Goal: Information Seeking & Learning: Learn about a topic

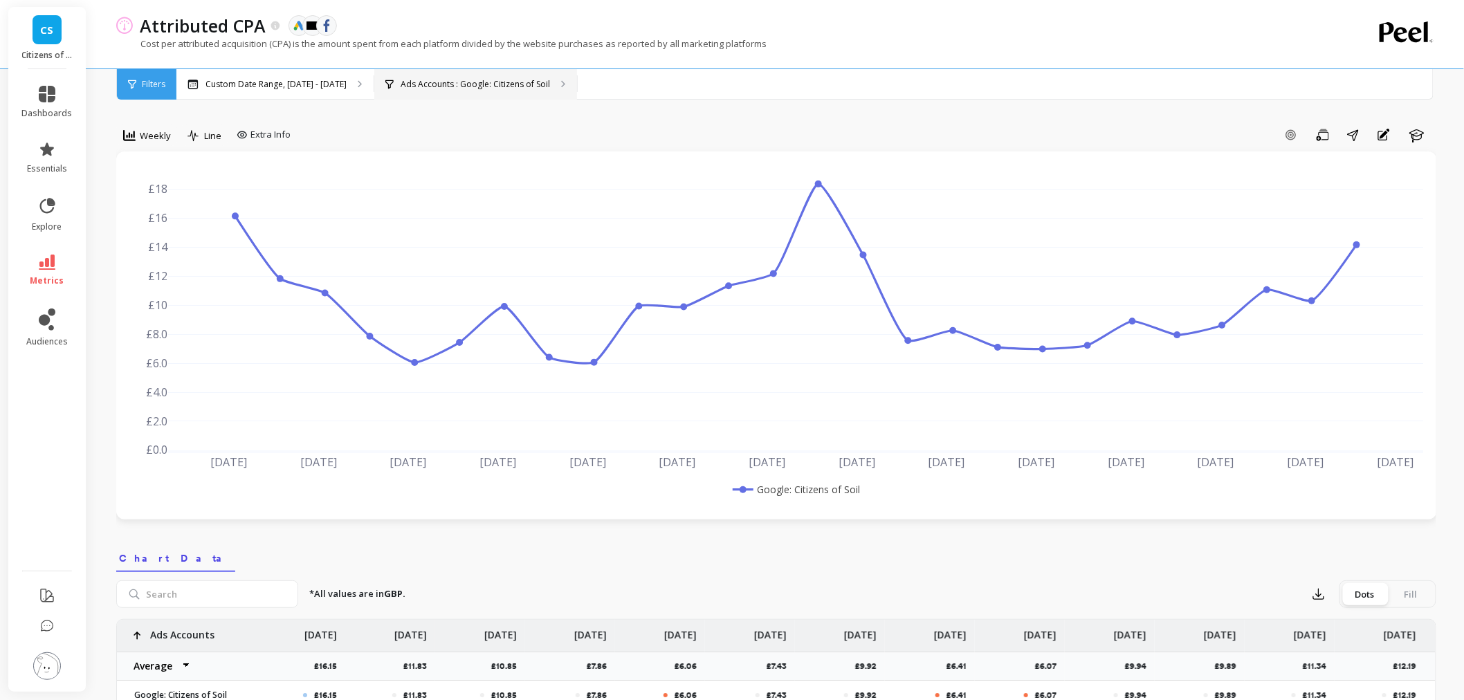
click at [405, 91] on div "Ads Accounts : Google: Citizens of Soil" at bounding box center [475, 84] width 203 height 30
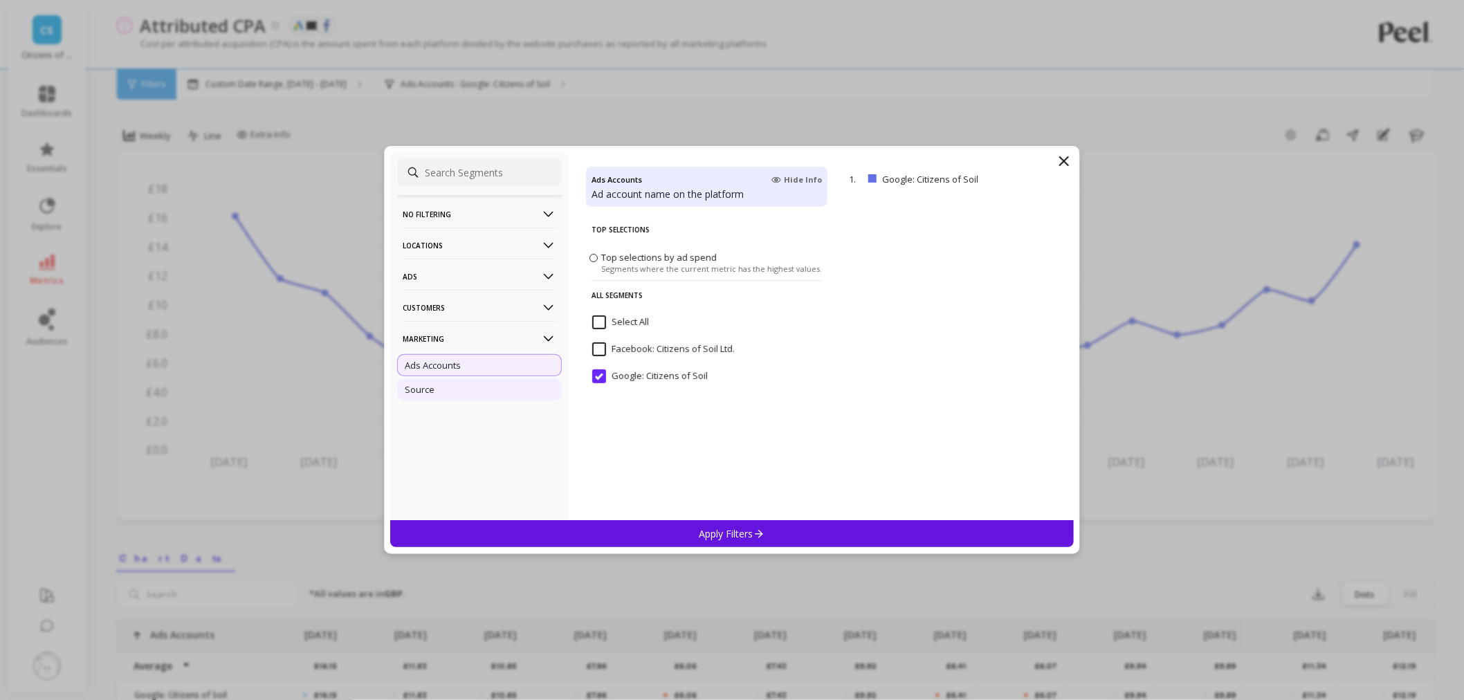
click at [448, 387] on div "Source" at bounding box center [479, 389] width 165 height 22
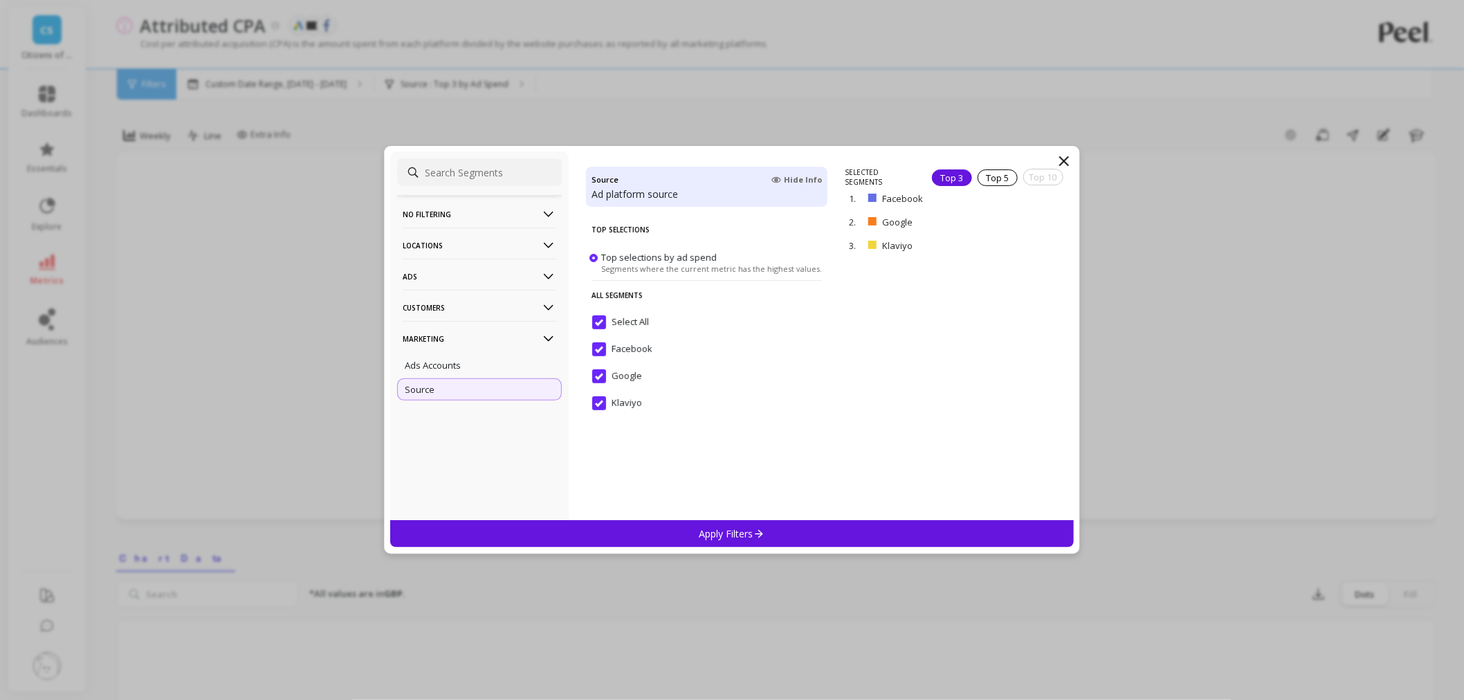
click at [454, 311] on p "Customers" at bounding box center [480, 307] width 154 height 35
click at [443, 335] on p "Data Source" at bounding box center [431, 334] width 52 height 12
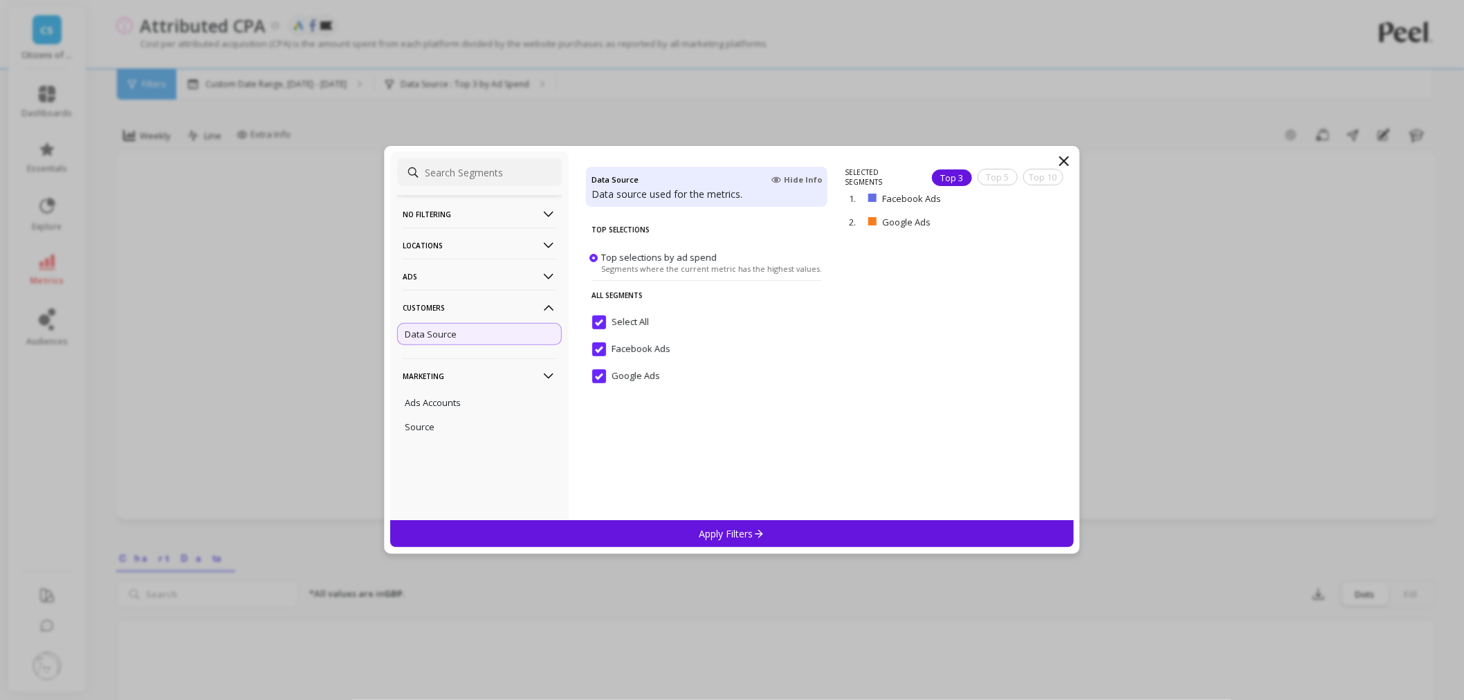
click at [443, 286] on p "Ads" at bounding box center [480, 276] width 154 height 35
click at [447, 330] on p "Campaigns" at bounding box center [428, 327] width 47 height 12
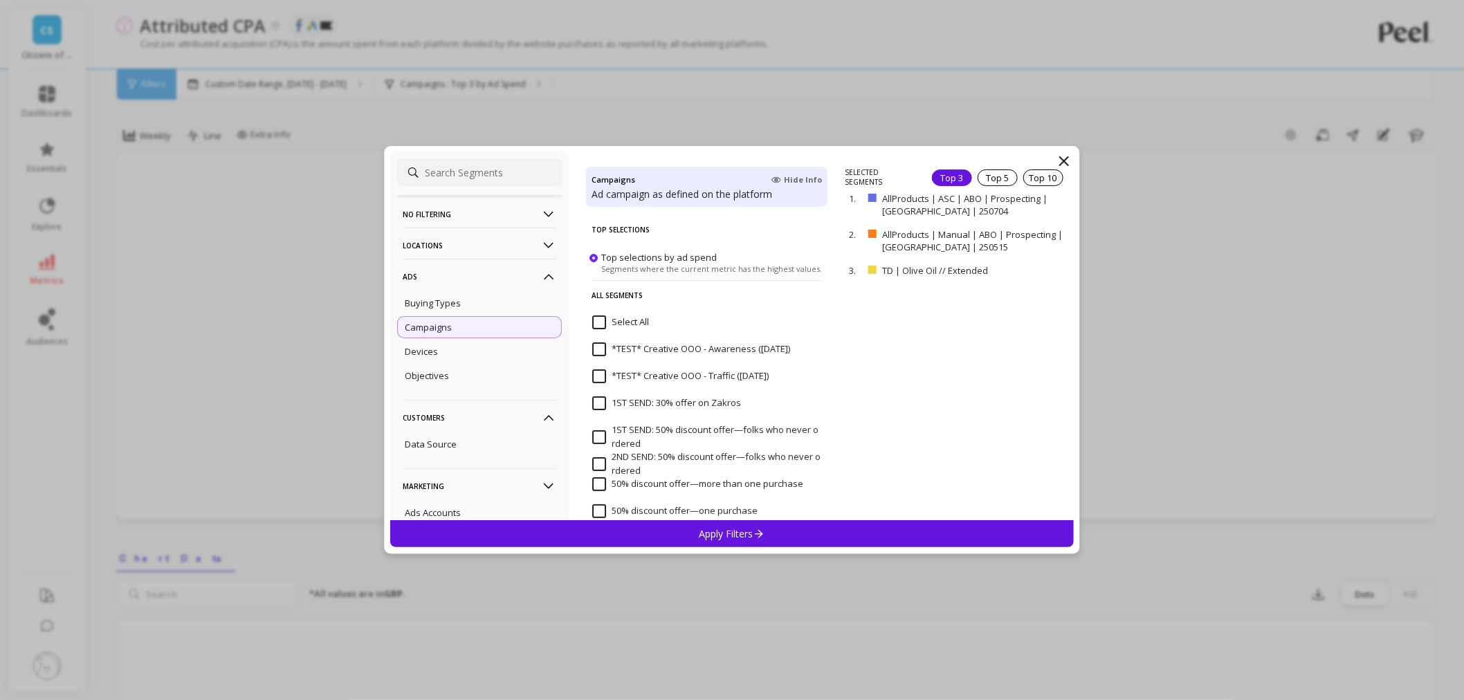
click at [460, 177] on input at bounding box center [479, 172] width 165 height 28
paste input "Generic-Search Broad"
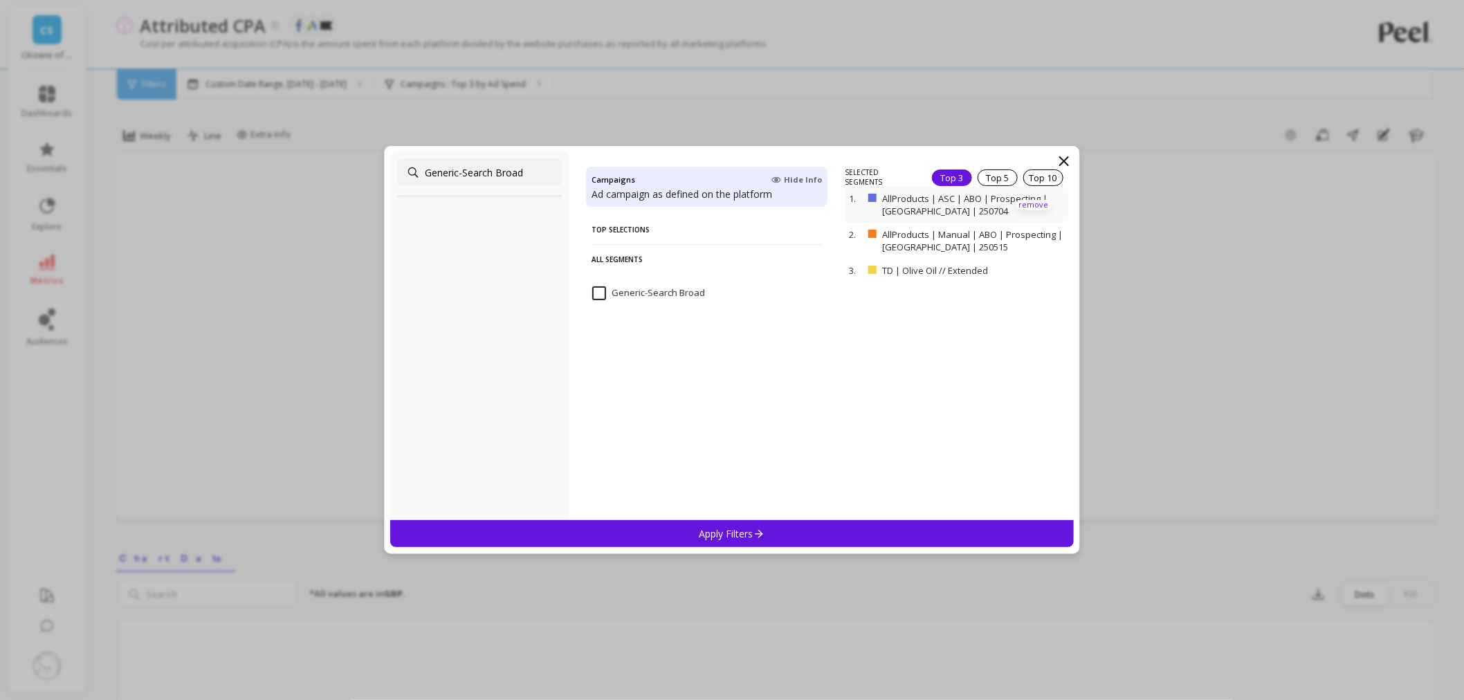
click at [1025, 202] on p "remove" at bounding box center [1033, 205] width 35 height 10
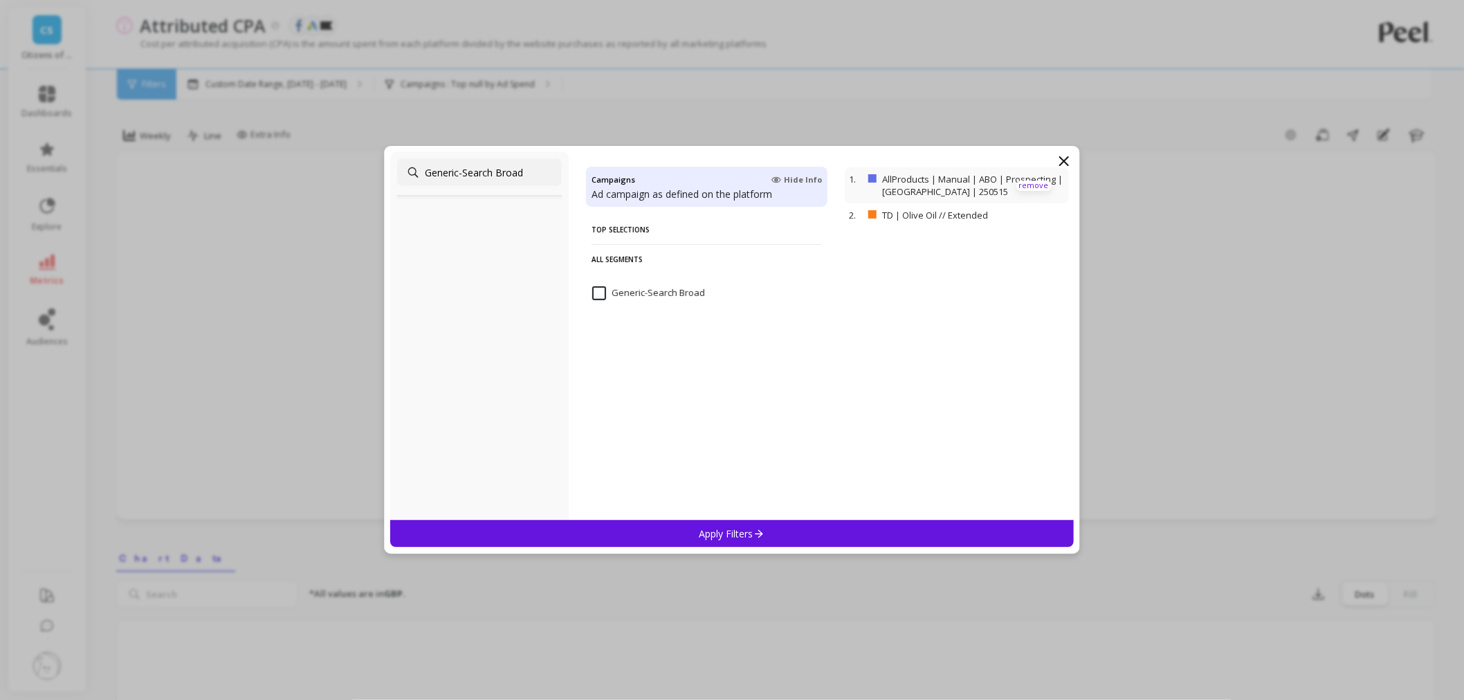
click at [1019, 185] on p "remove" at bounding box center [1033, 186] width 35 height 10
click at [1019, 183] on p "remove" at bounding box center [1033, 179] width 35 height 10
click at [596, 284] on div "Generic-Search Broad" at bounding box center [706, 301] width 241 height 42
click at [494, 169] on input "Generic-Search Broad" at bounding box center [479, 172] width 165 height 28
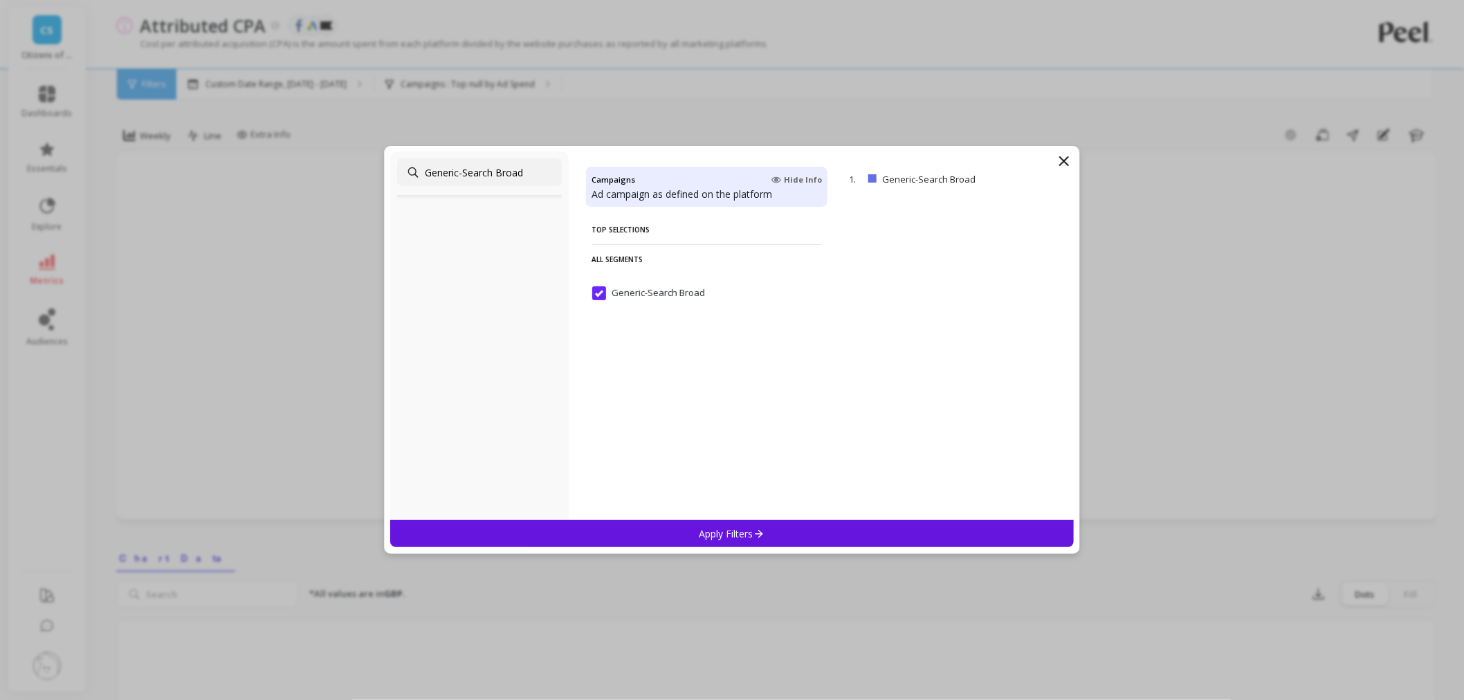
click at [494, 169] on input "Generic-Search Broad" at bounding box center [479, 172] width 165 height 28
paste input "Brand | Shopping"
click at [598, 299] on input "Brand | Shopping" at bounding box center [639, 293] width 94 height 14
click at [1016, 178] on p "remove" at bounding box center [1033, 179] width 35 height 10
click at [487, 166] on input "Brand | Shopping" at bounding box center [479, 172] width 165 height 28
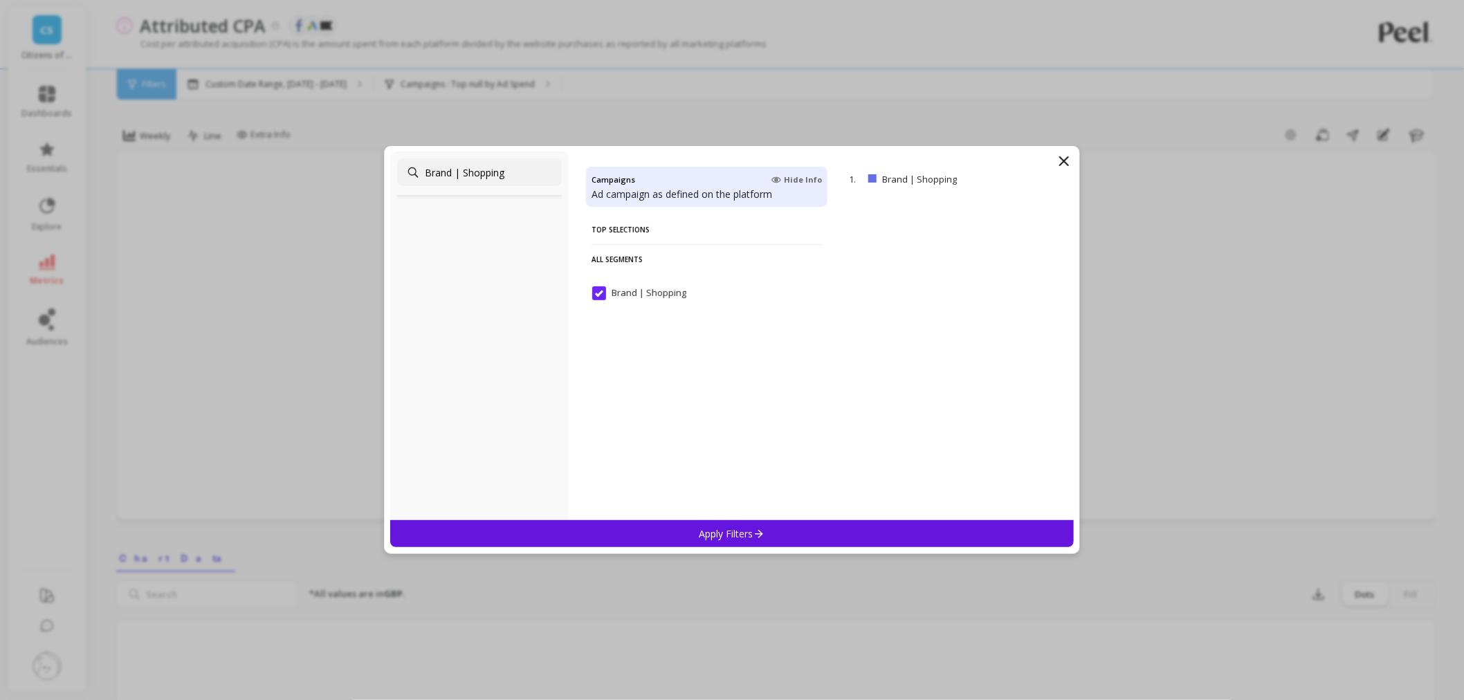
click at [487, 166] on input "Brand | Shopping" at bounding box center [479, 172] width 165 height 28
paste input "TD | Olive Oil // Extended"
click at [596, 299] on input "TD | Olive Oil // Extended" at bounding box center [654, 293] width 125 height 14
click at [473, 165] on input "TD | Olive Oil // Extended" at bounding box center [479, 172] width 165 height 28
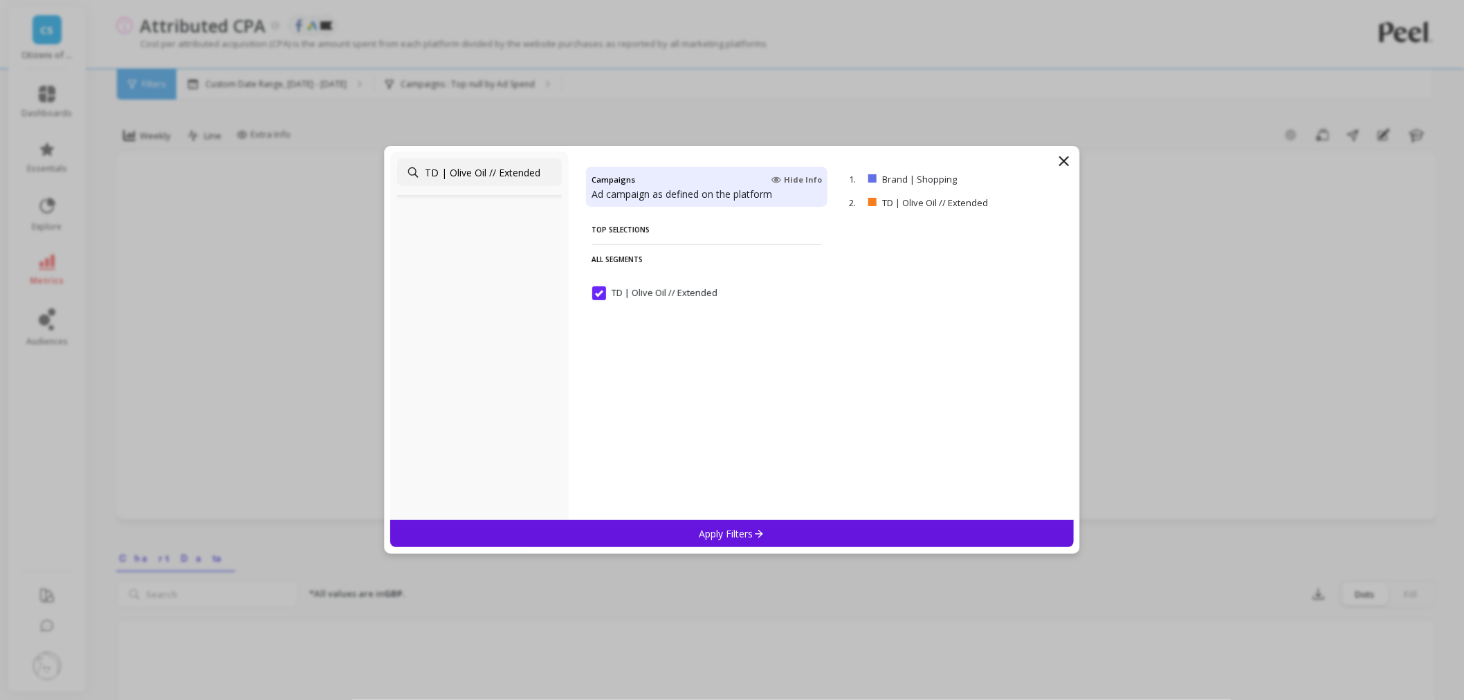
click at [473, 165] on input "TD | Olive Oil // Extended" at bounding box center [479, 172] width 165 height 28
paste input "Hero"
type input "TD | Olive Oil // Hero"
click at [607, 299] on input "TD | Olive Oil // Hero" at bounding box center [645, 293] width 106 height 14
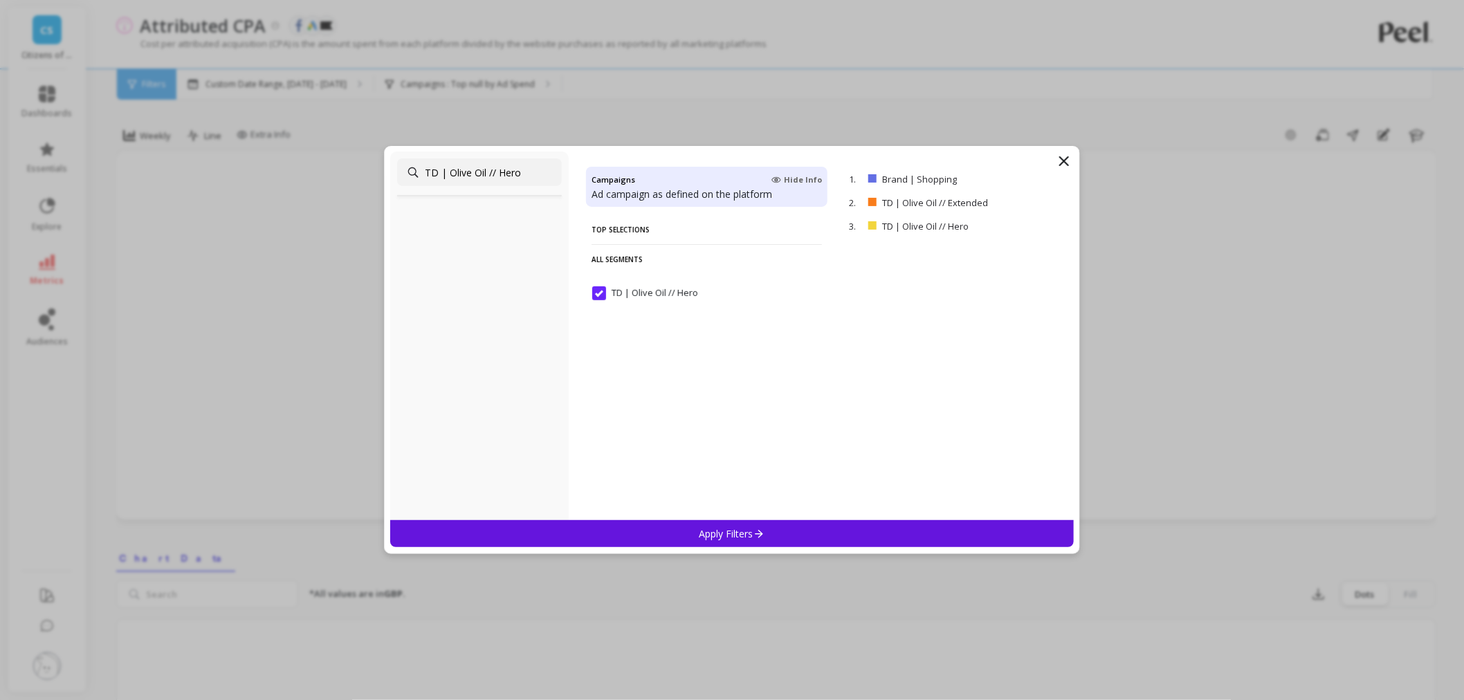
click at [720, 541] on div "Apply Filters" at bounding box center [731, 533] width 683 height 27
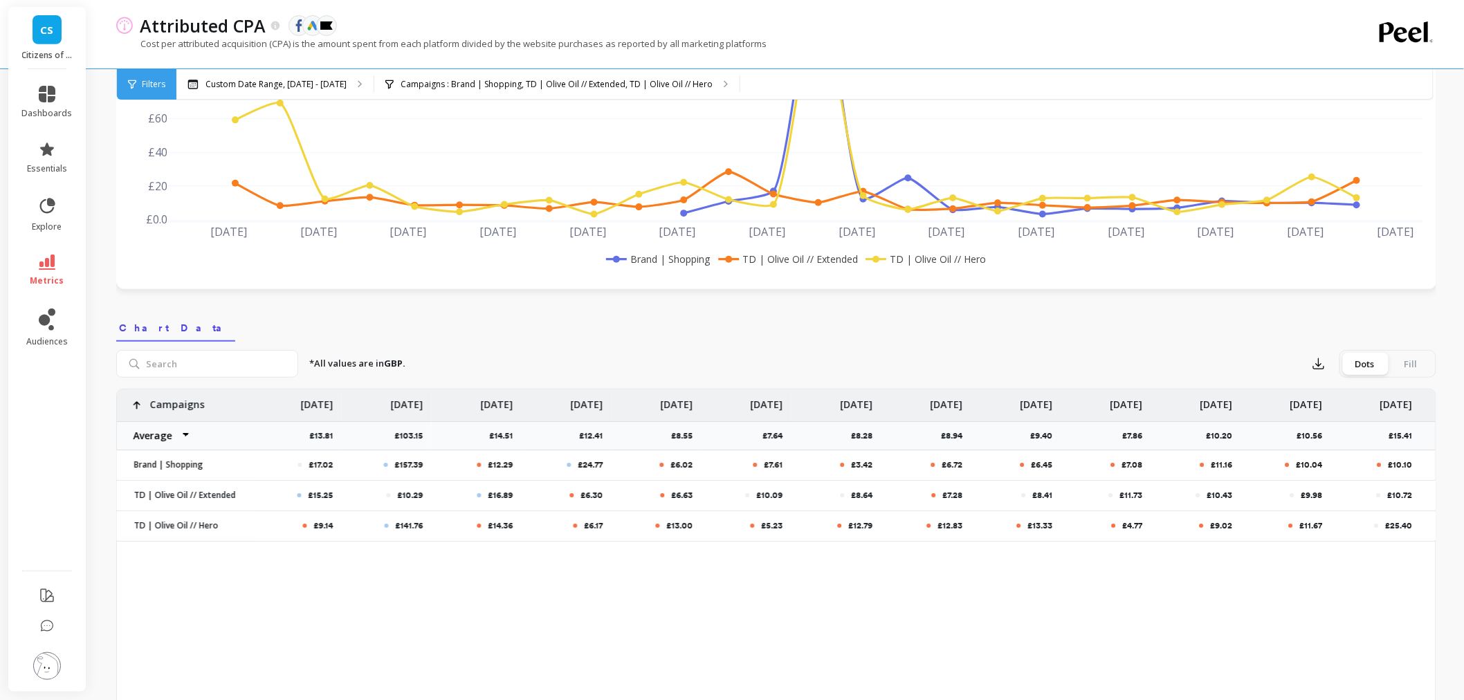
scroll to position [0, 1158]
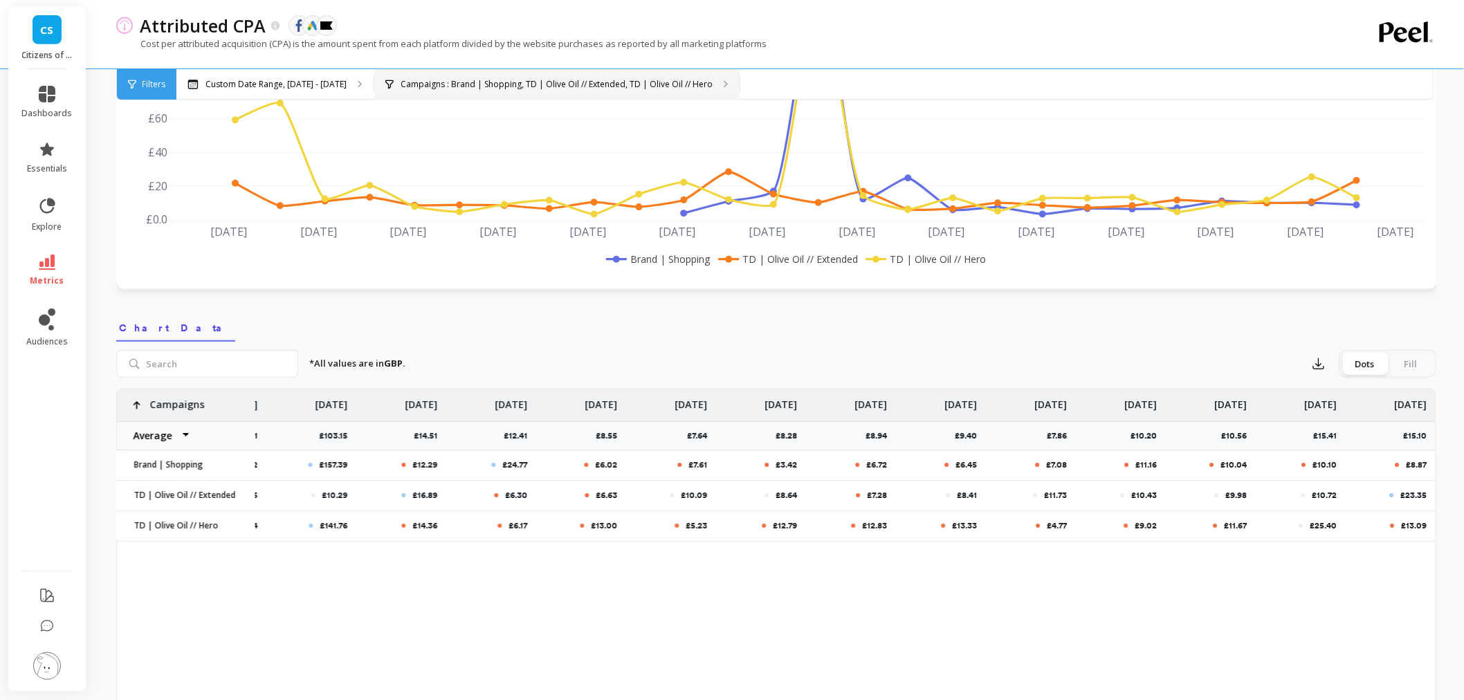
click at [489, 85] on p "Campaigns : Brand | Shopping, TD | Olive Oil // Extended, TD | Olive Oil // Hero" at bounding box center [557, 84] width 312 height 11
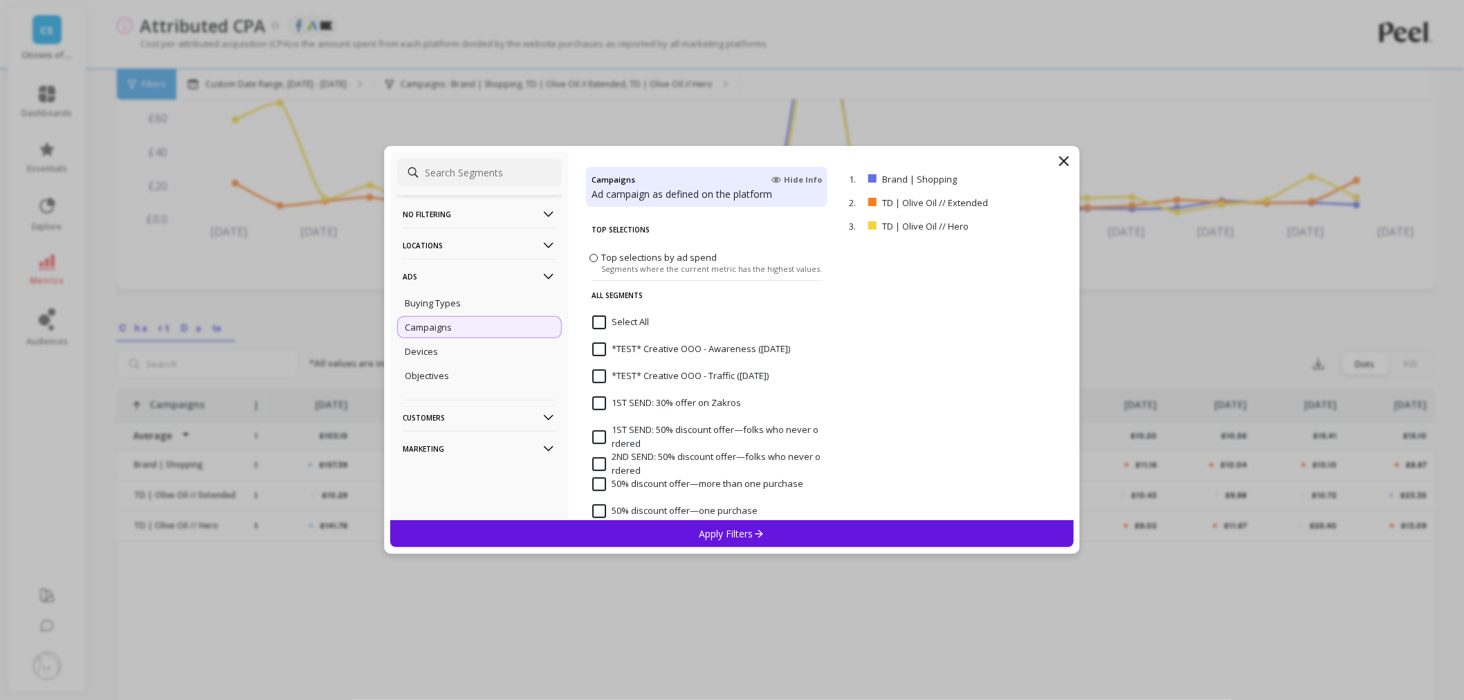
click at [430, 170] on input at bounding box center [479, 172] width 165 height 28
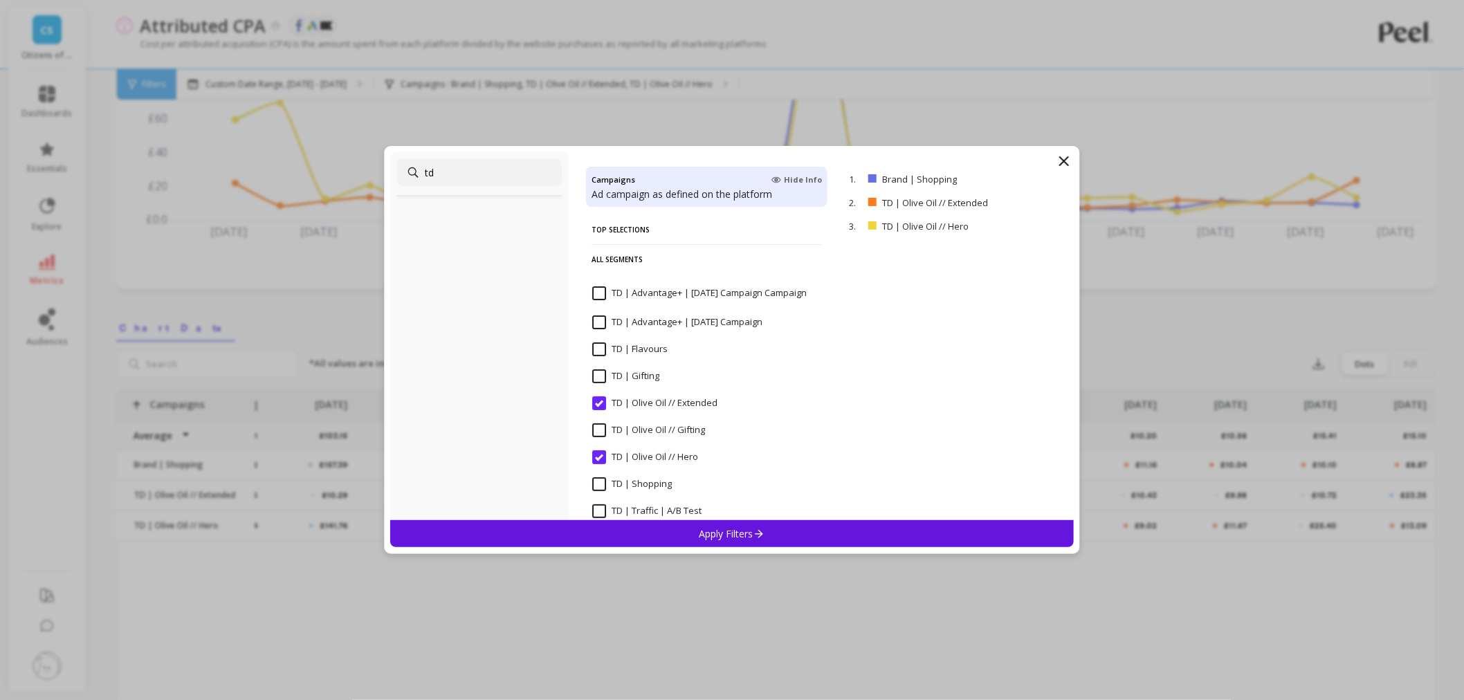
type input "td"
click at [600, 484] on input "TD | Shopping" at bounding box center [632, 484] width 80 height 14
click at [654, 531] on div "Apply Filters" at bounding box center [731, 533] width 683 height 27
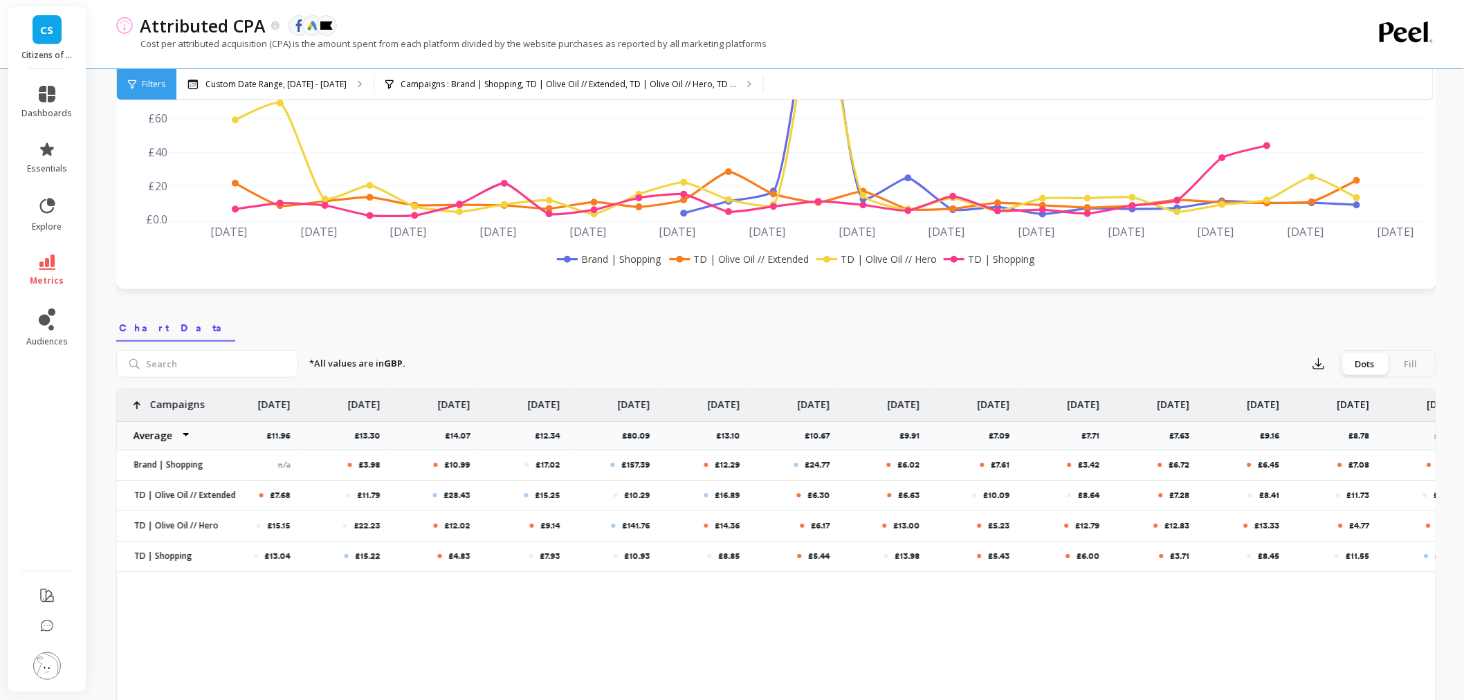
scroll to position [0, 1158]
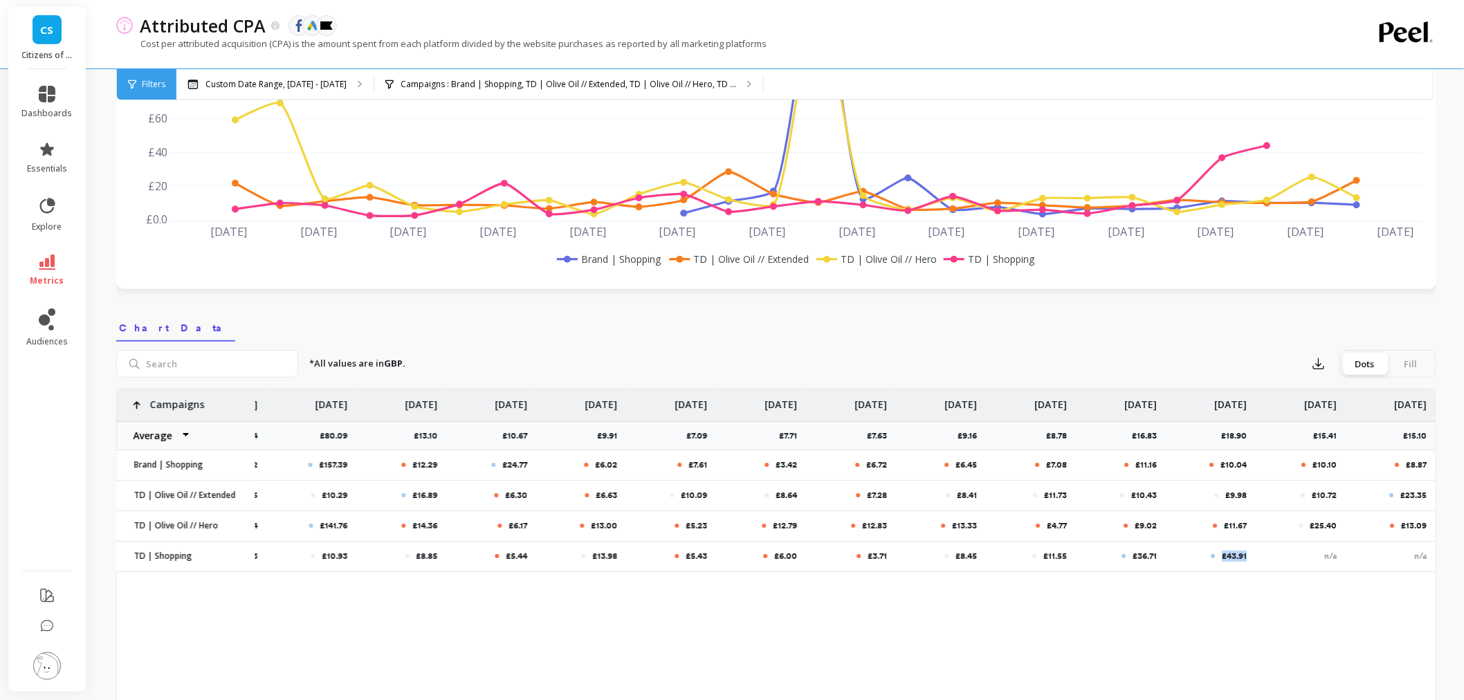
drag, startPoint x: 1249, startPoint y: 555, endPoint x: 1211, endPoint y: 561, distance: 38.4
click at [1211, 561] on div "£43.91" at bounding box center [1211, 556] width 90 height 29
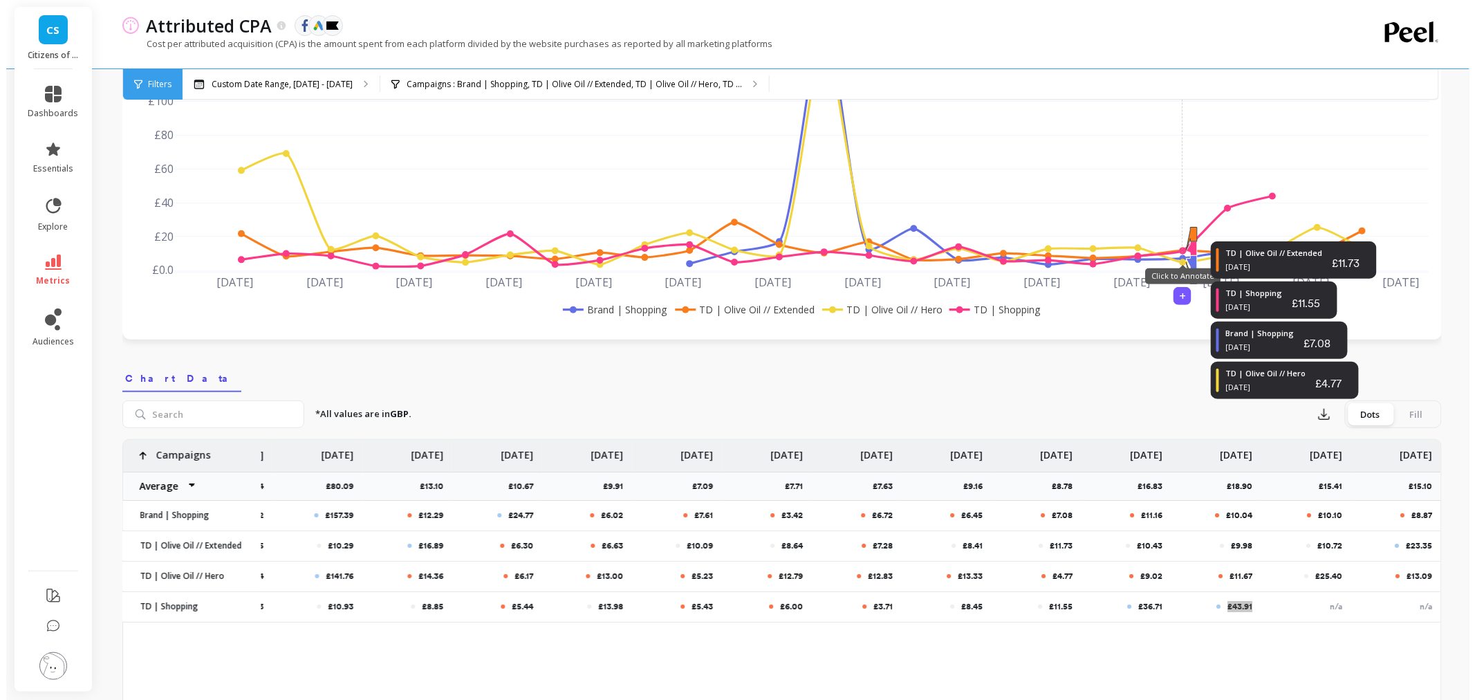
scroll to position [230, 0]
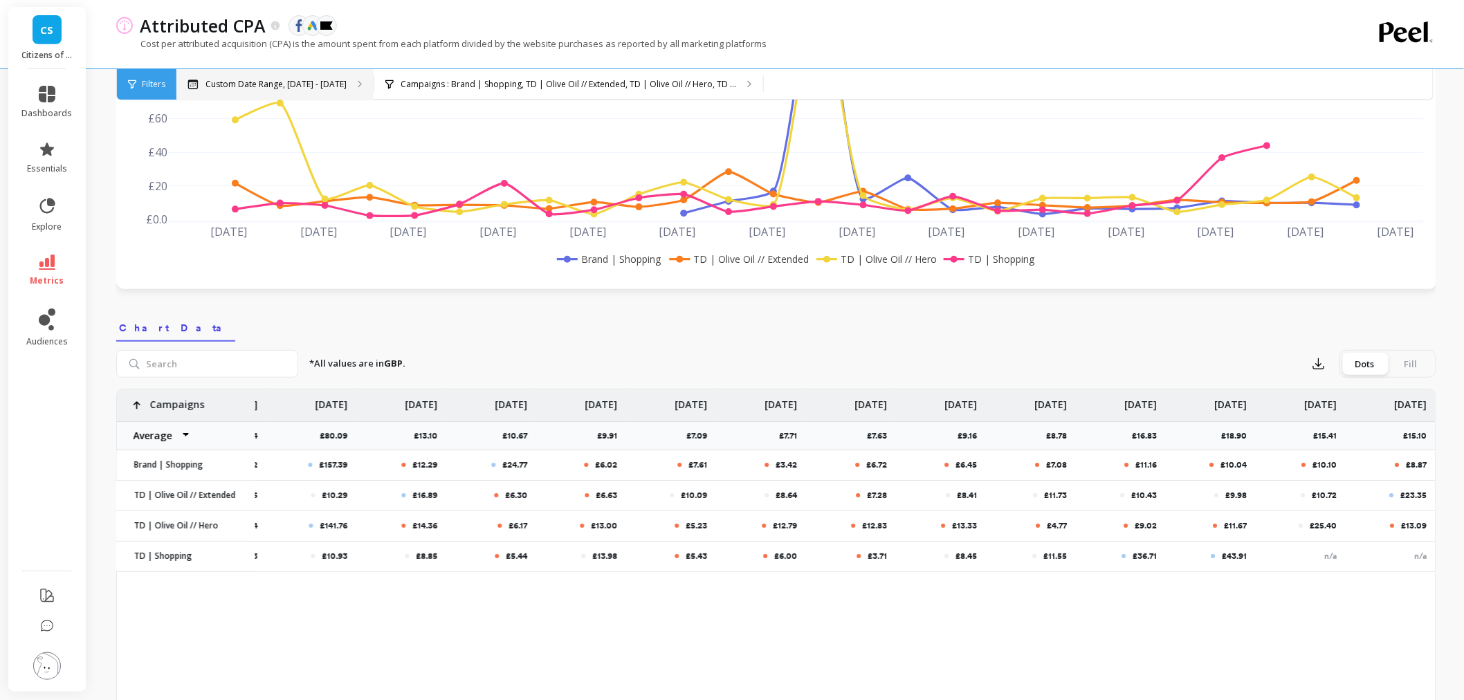
click at [277, 76] on div "Custom Date Range, [DATE] - [DATE]" at bounding box center [274, 84] width 197 height 30
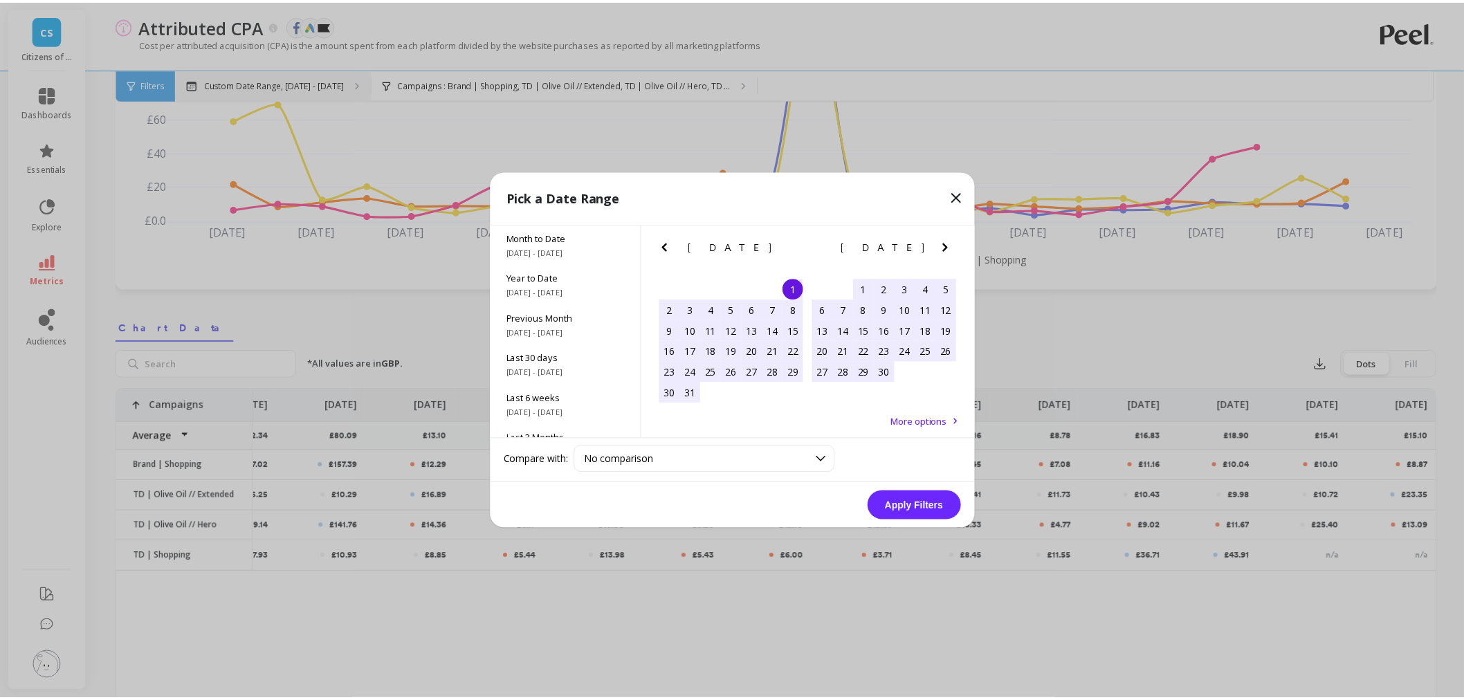
scroll to position [0, 1146]
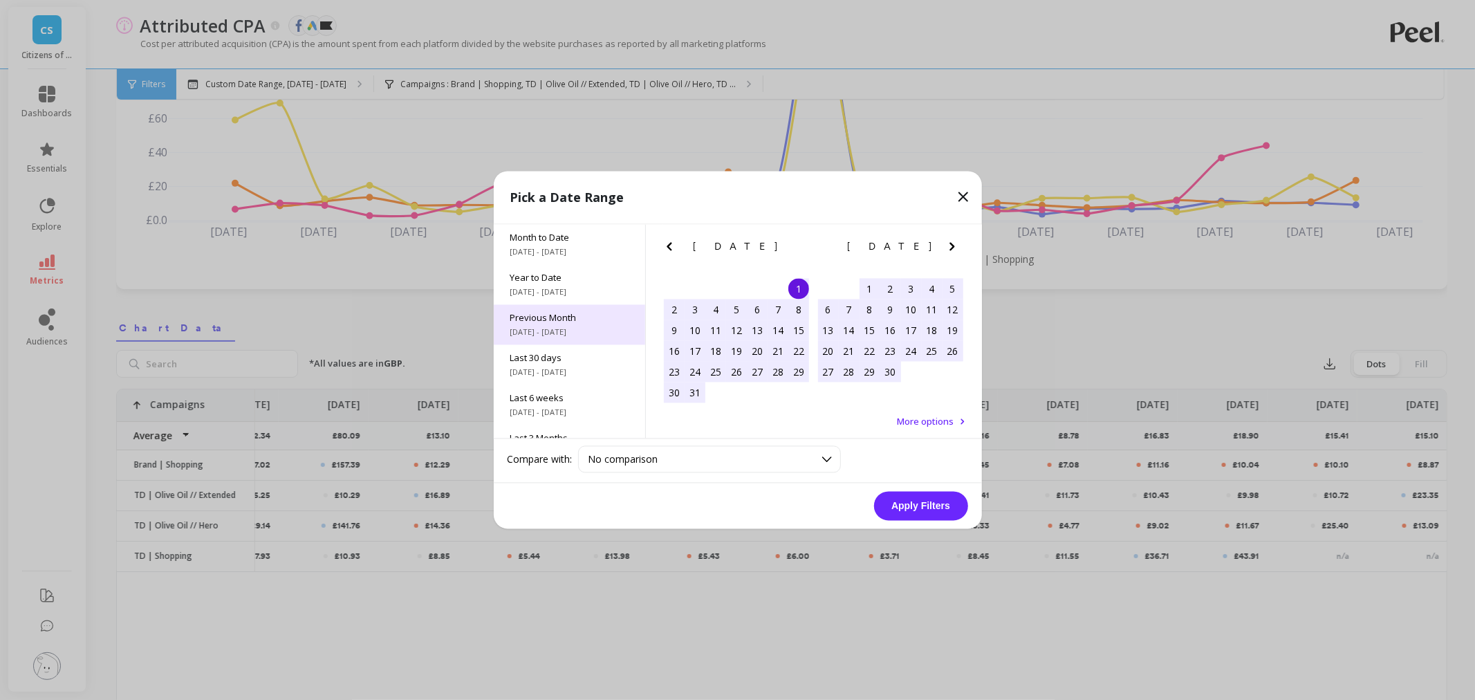
click at [576, 329] on span "[DATE] - [DATE]" at bounding box center [570, 332] width 118 height 11
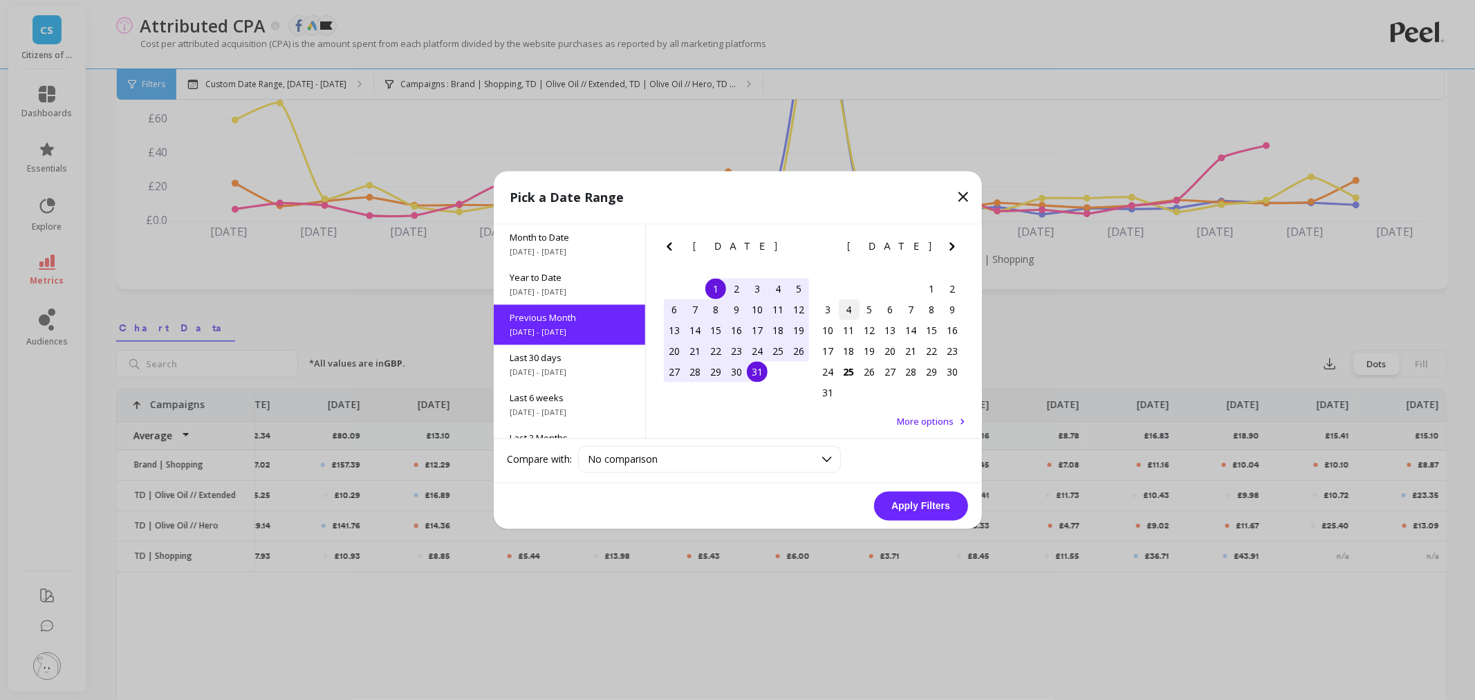
click at [852, 313] on div "4" at bounding box center [849, 310] width 21 height 21
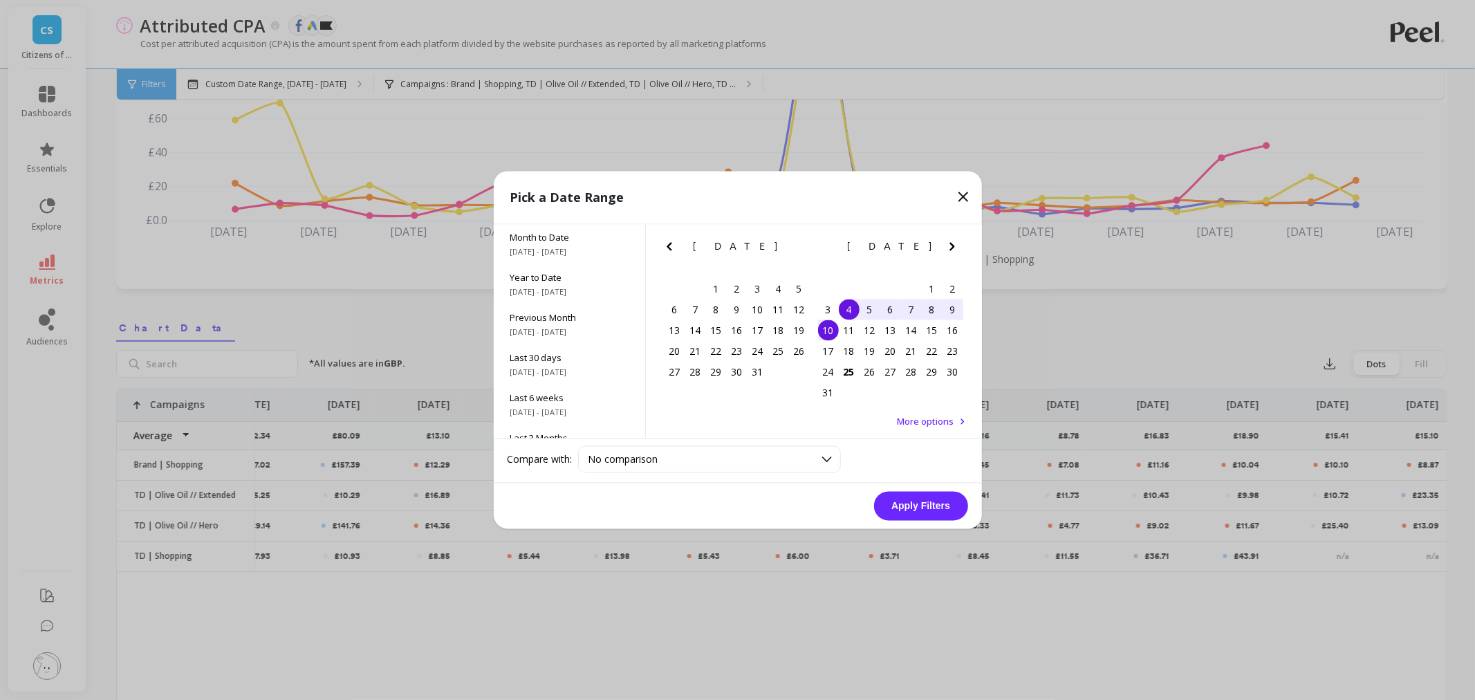
click at [836, 326] on div "10" at bounding box center [828, 330] width 21 height 21
click at [918, 497] on button "Apply Filters" at bounding box center [921, 506] width 94 height 29
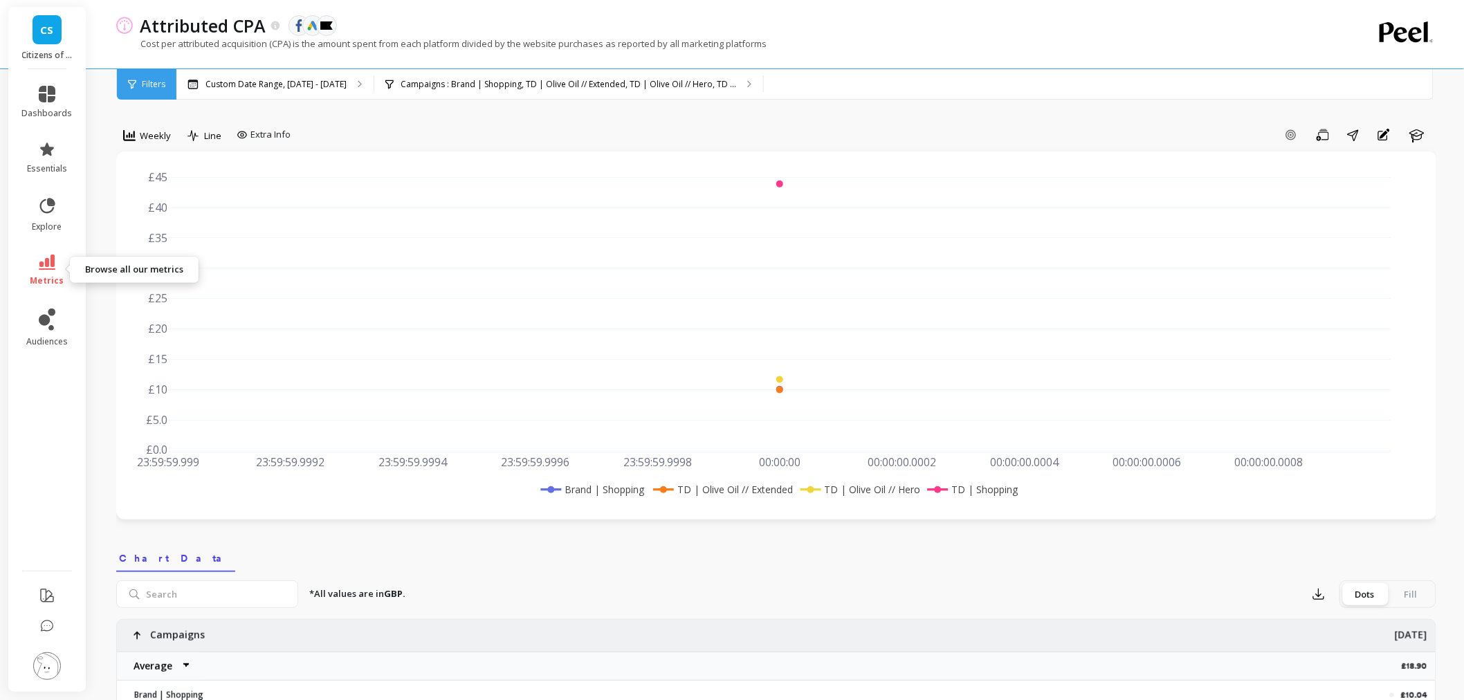
click at [50, 272] on link "metrics" at bounding box center [47, 271] width 50 height 32
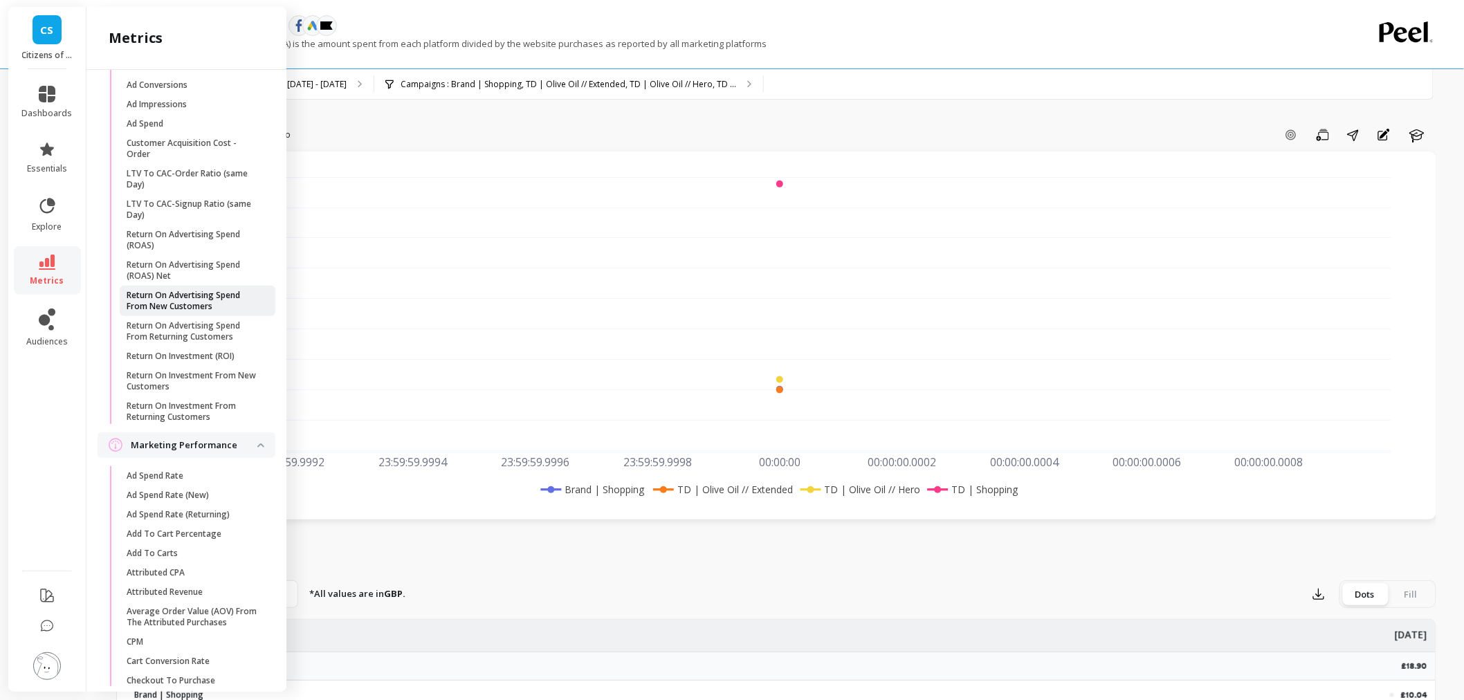
scroll to position [1383, 0]
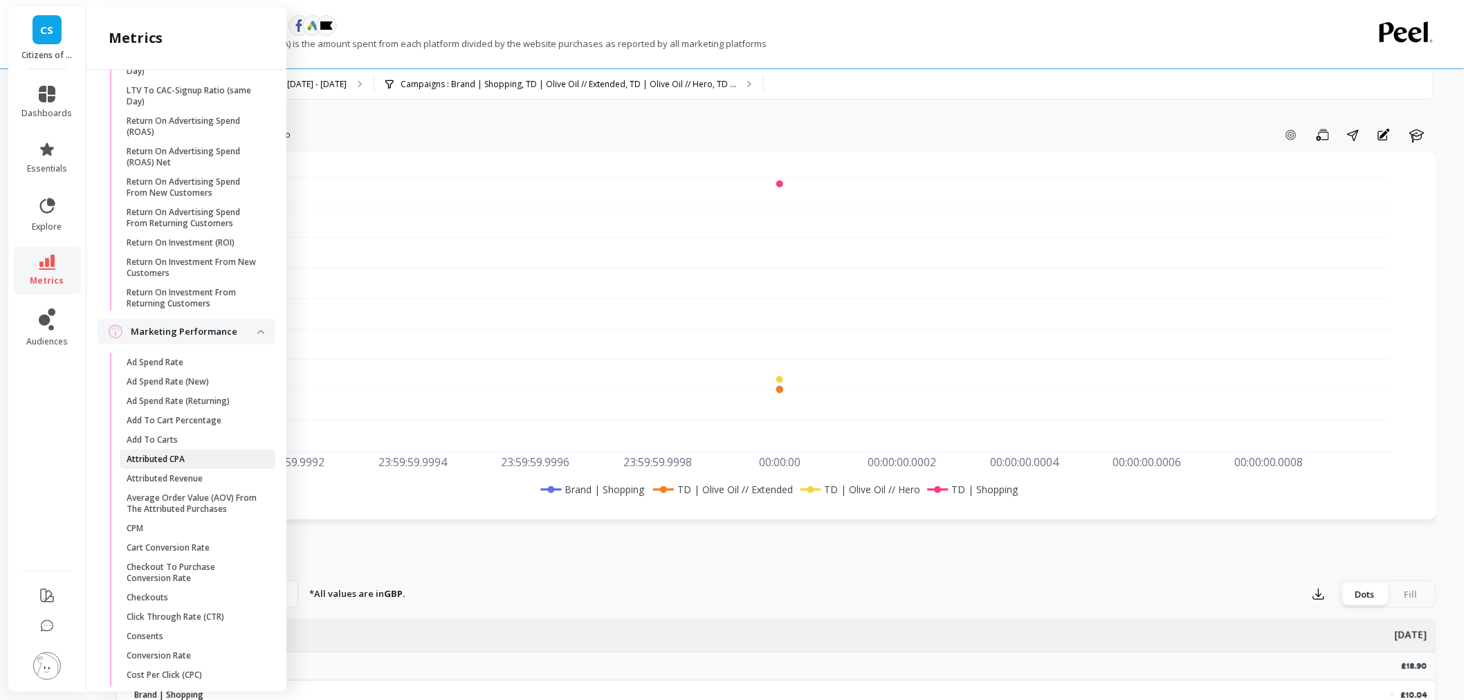
click at [232, 465] on span "Attributed CPA" at bounding box center [193, 459] width 132 height 11
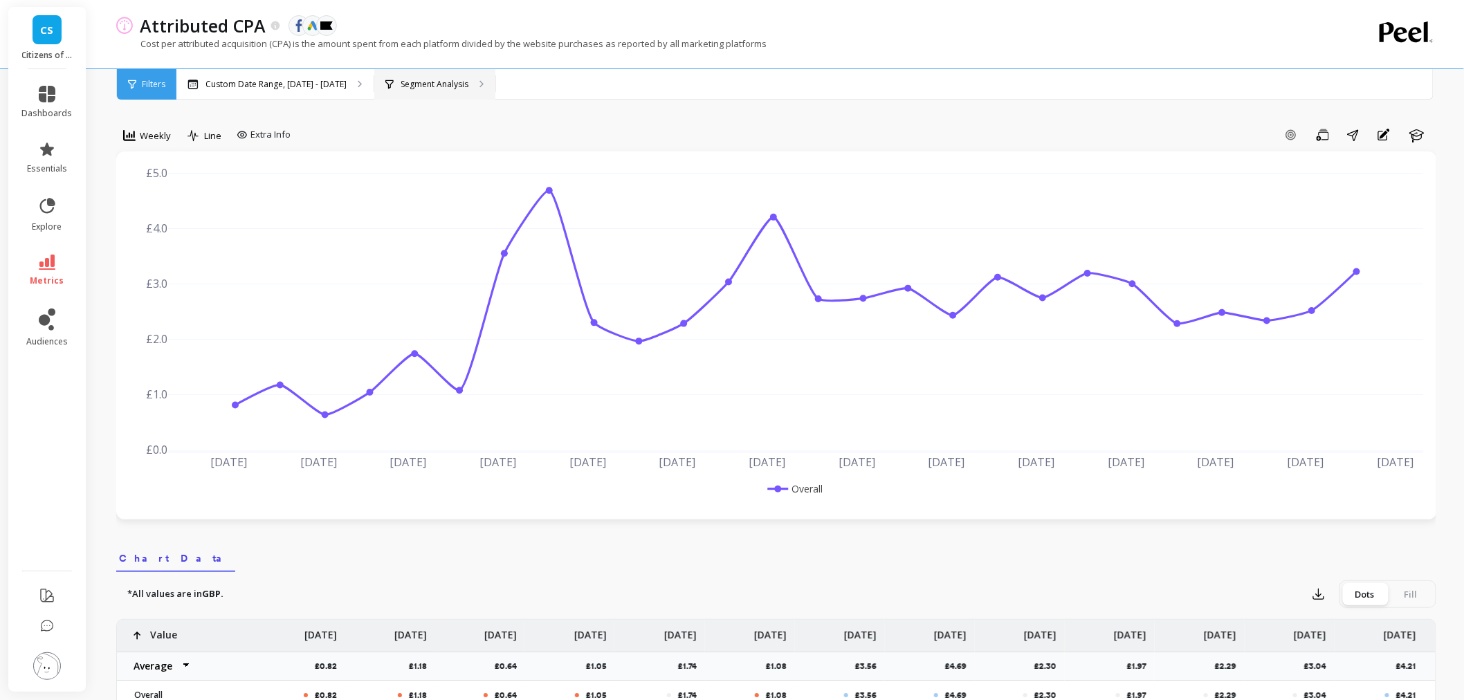
click at [427, 72] on div "Segment Analysis" at bounding box center [434, 84] width 121 height 30
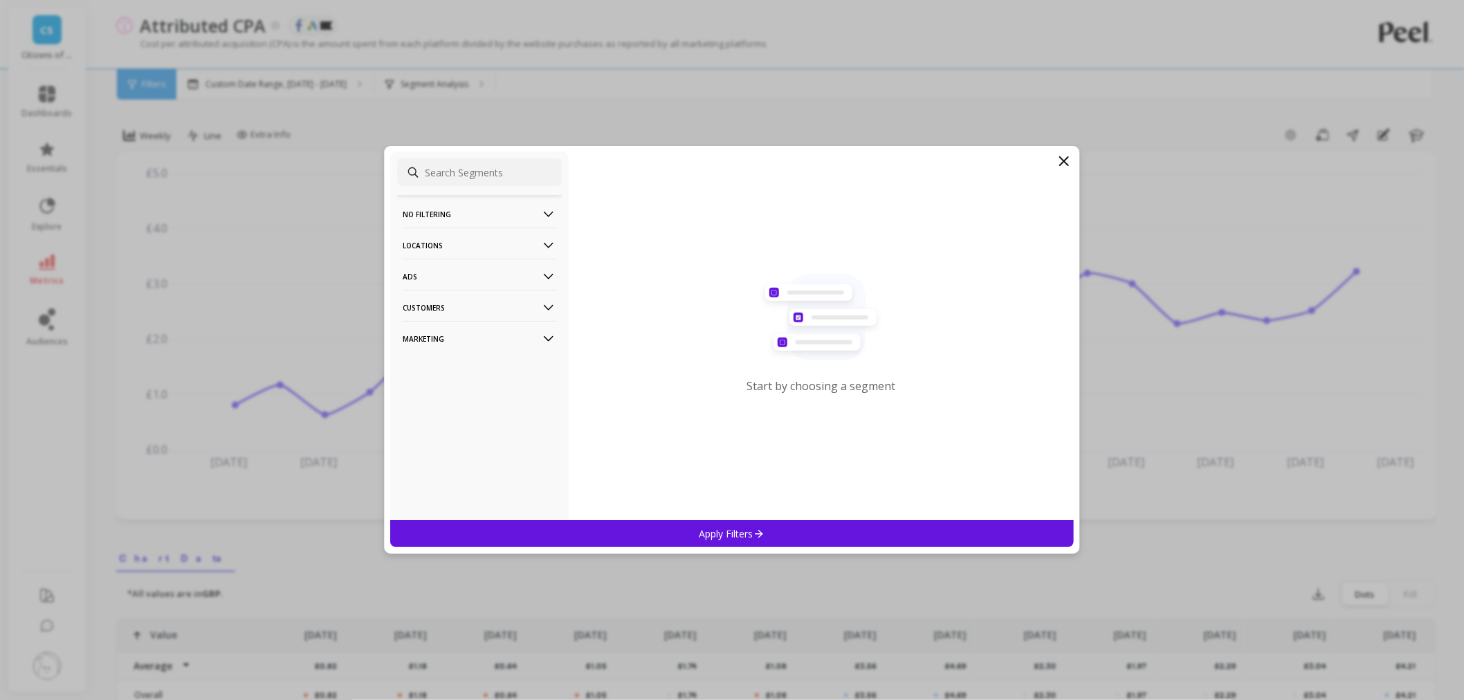
click at [445, 284] on p "Ads" at bounding box center [480, 276] width 154 height 35
click at [461, 320] on div "Campaigns" at bounding box center [479, 327] width 165 height 22
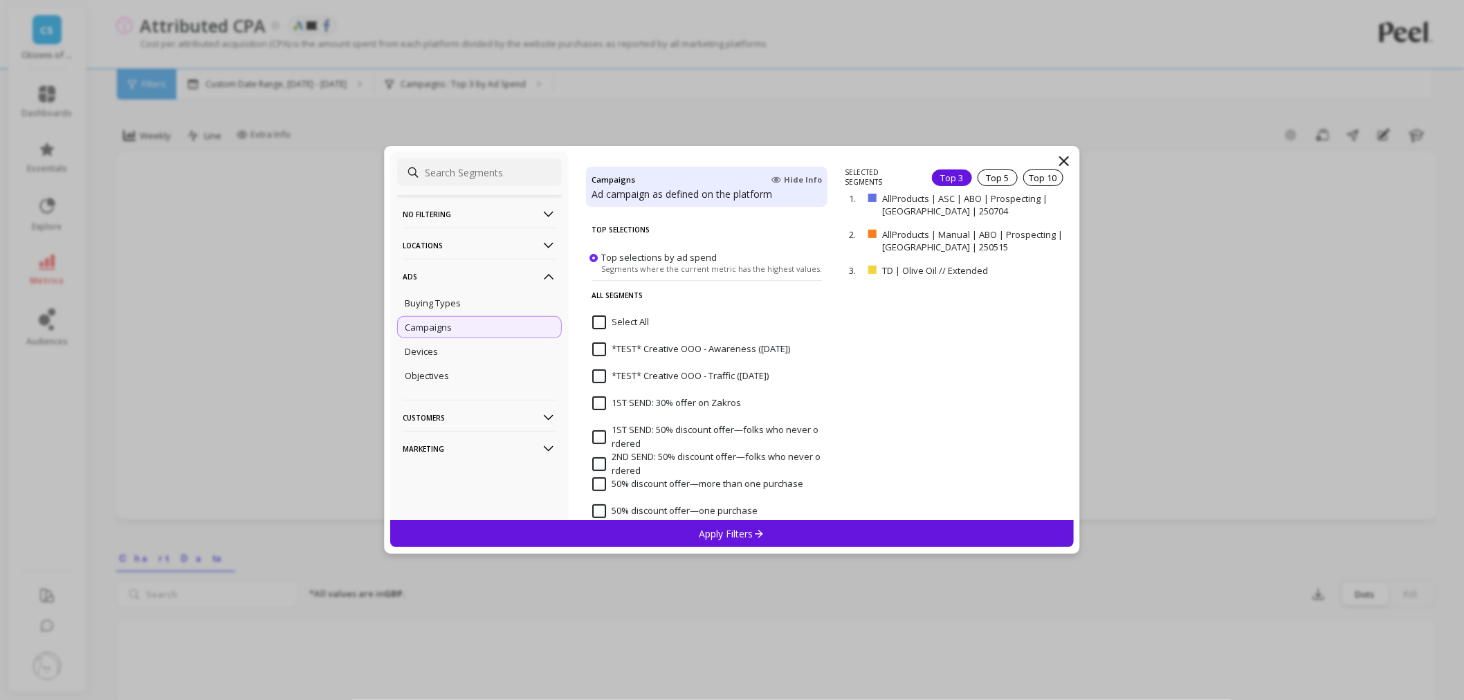
click at [448, 187] on div "No filtering Overall Locations Countries Regions Ads Buying Types Campaigns Dev…" at bounding box center [479, 335] width 178 height 369
click at [448, 182] on input at bounding box center [479, 172] width 165 height 28
paste input "Brand | Shopping"
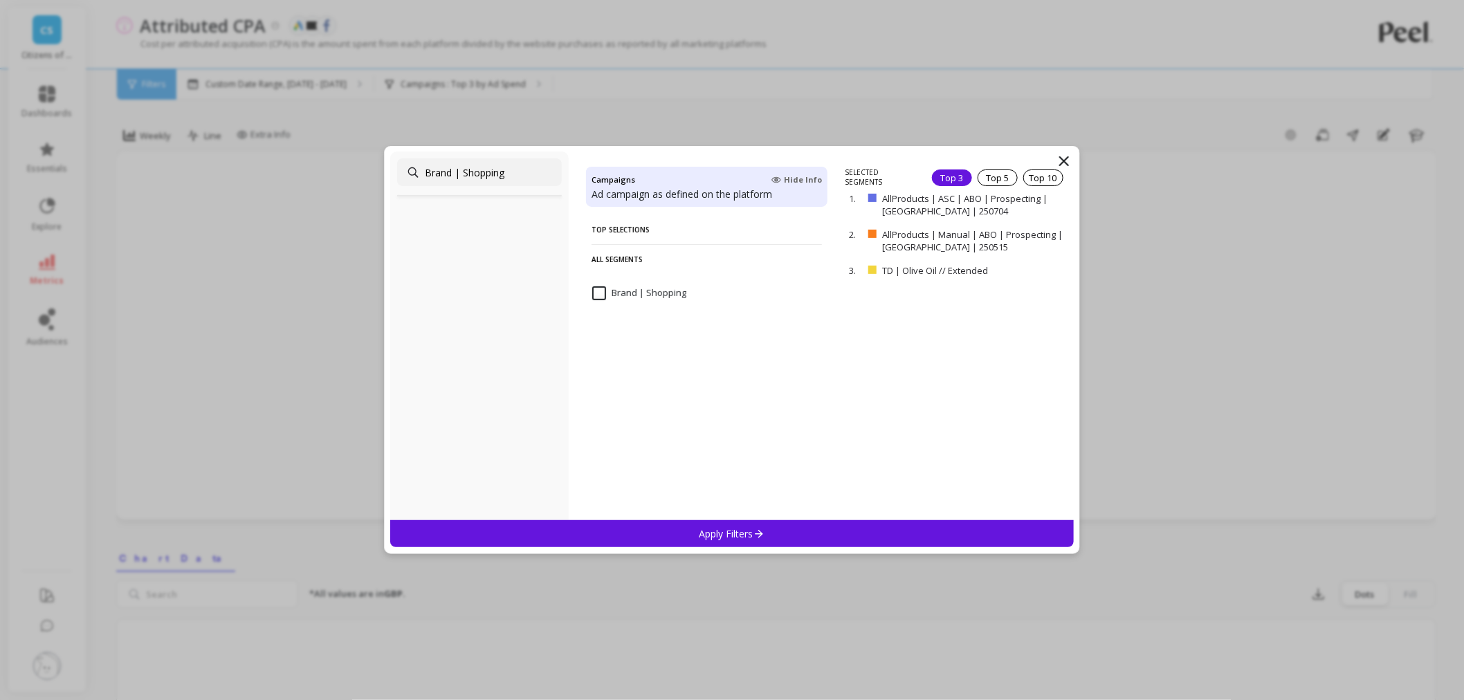
click at [600, 295] on input "Brand | Shopping" at bounding box center [639, 293] width 94 height 14
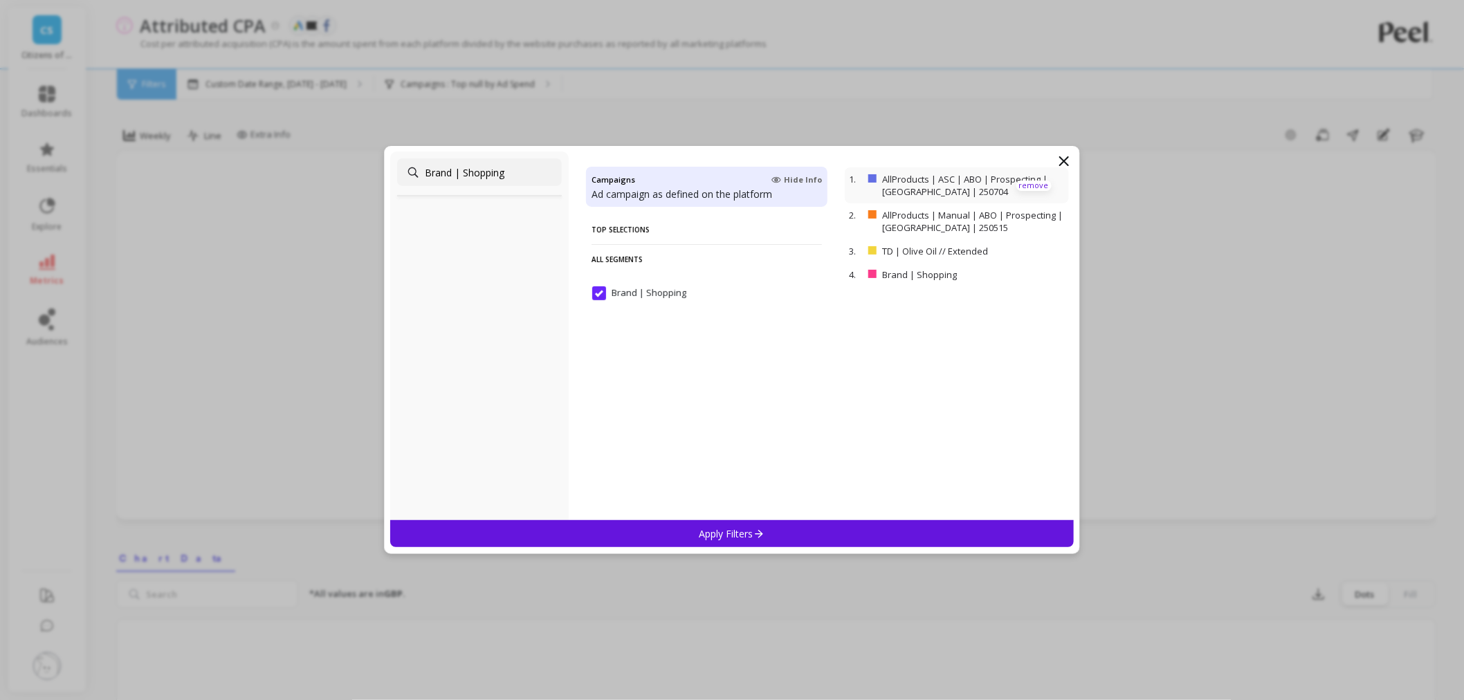
click at [1016, 183] on p "remove" at bounding box center [1033, 186] width 35 height 10
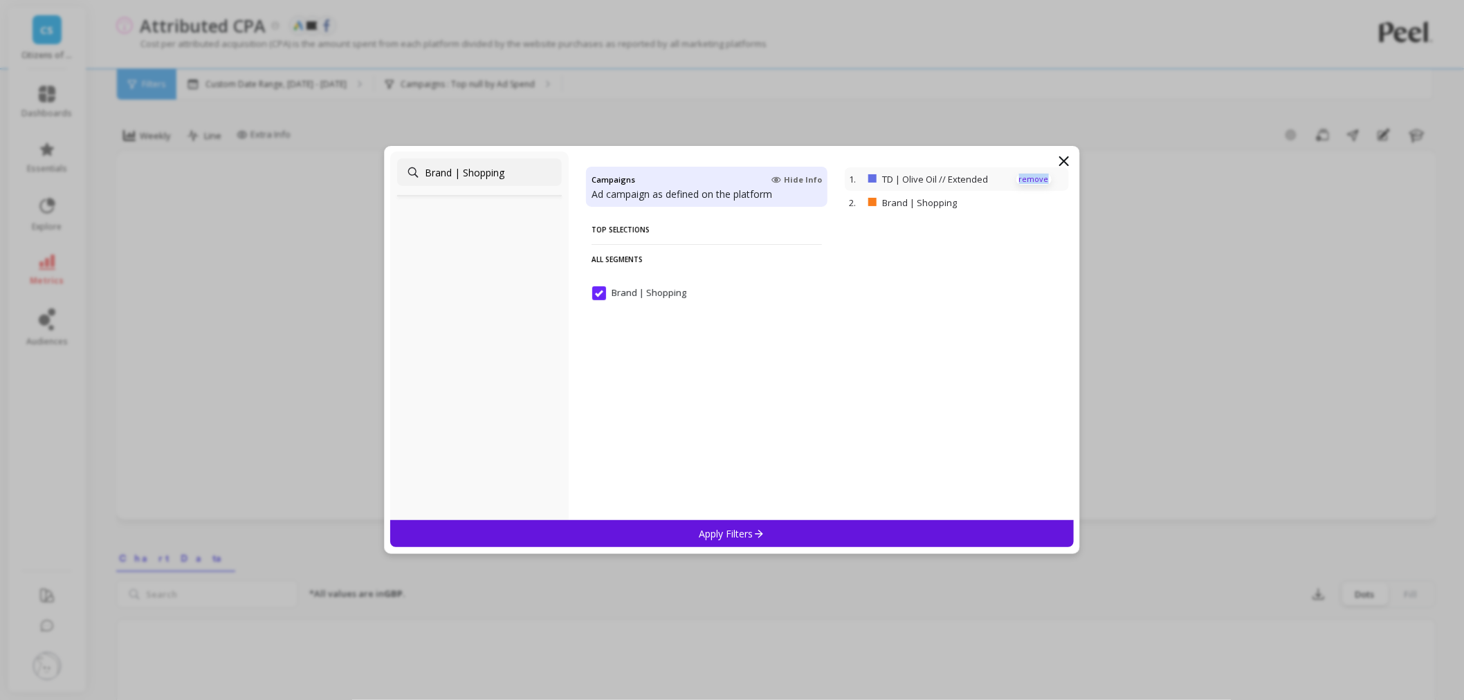
click at [1016, 183] on p "remove" at bounding box center [1033, 179] width 35 height 10
click at [505, 169] on input "Brand | Shopping" at bounding box center [479, 172] width 165 height 28
click at [504, 168] on input "Brand | Shopping" at bounding box center [479, 172] width 165 height 28
paste input "TD | Olive Oil // Extended"
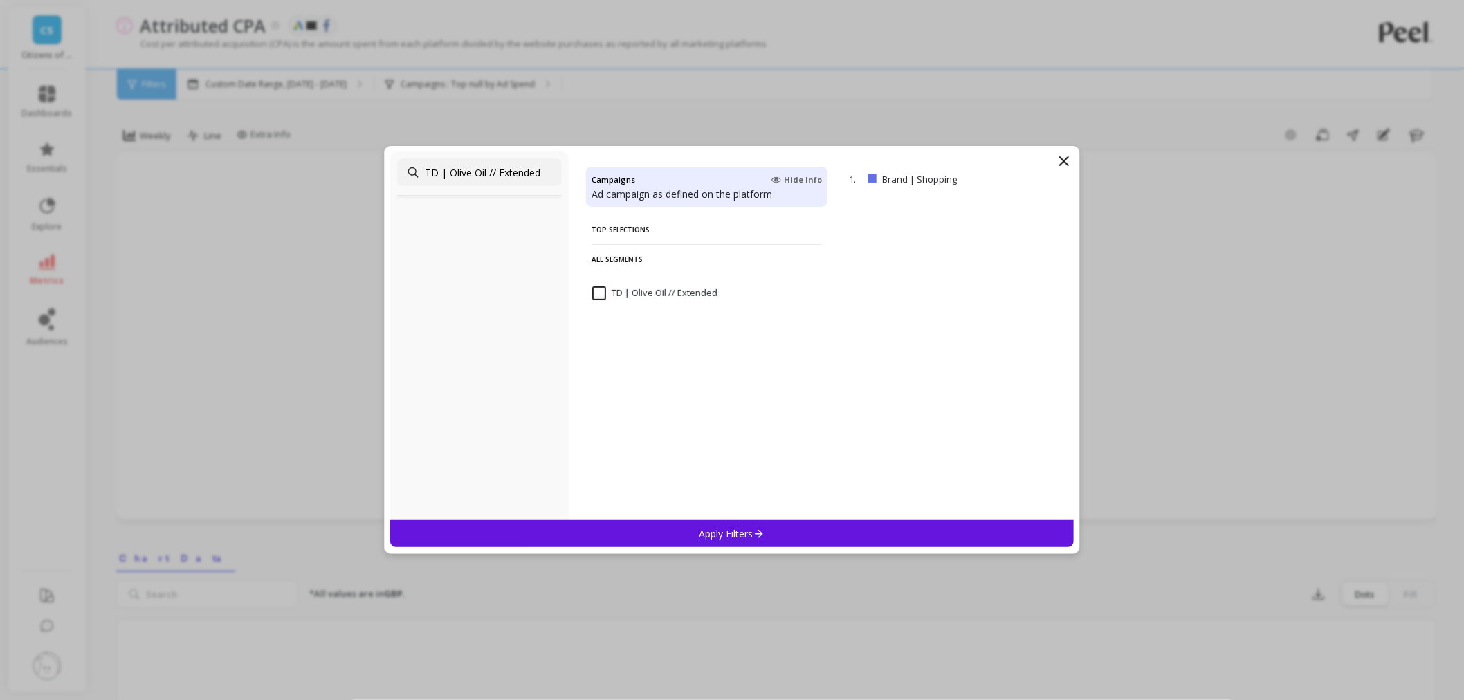
click at [594, 292] on input "TD | Olive Oil // Extended" at bounding box center [654, 293] width 125 height 14
click at [495, 177] on input "TD | Olive Oil // Extended" at bounding box center [479, 172] width 165 height 28
click at [495, 176] on input "TD | Olive Oil // Extended" at bounding box center [479, 172] width 165 height 28
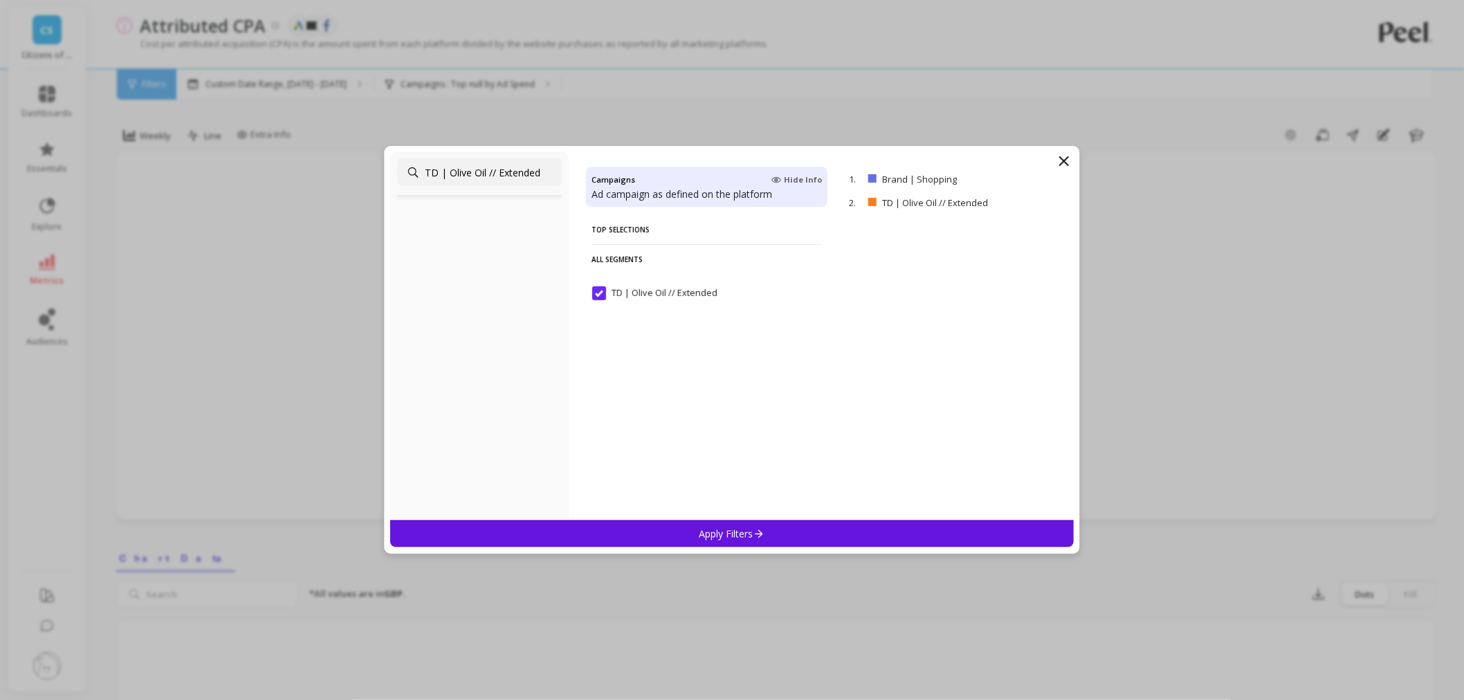
paste input "Hero"
click at [600, 292] on input "TD | Olive Oil // Hero" at bounding box center [645, 293] width 106 height 14
click at [445, 180] on input "TD | Olive Oil // Hero" at bounding box center [479, 172] width 165 height 28
click at [446, 176] on input "TD | Olive Oil // Hero" at bounding box center [479, 172] width 165 height 28
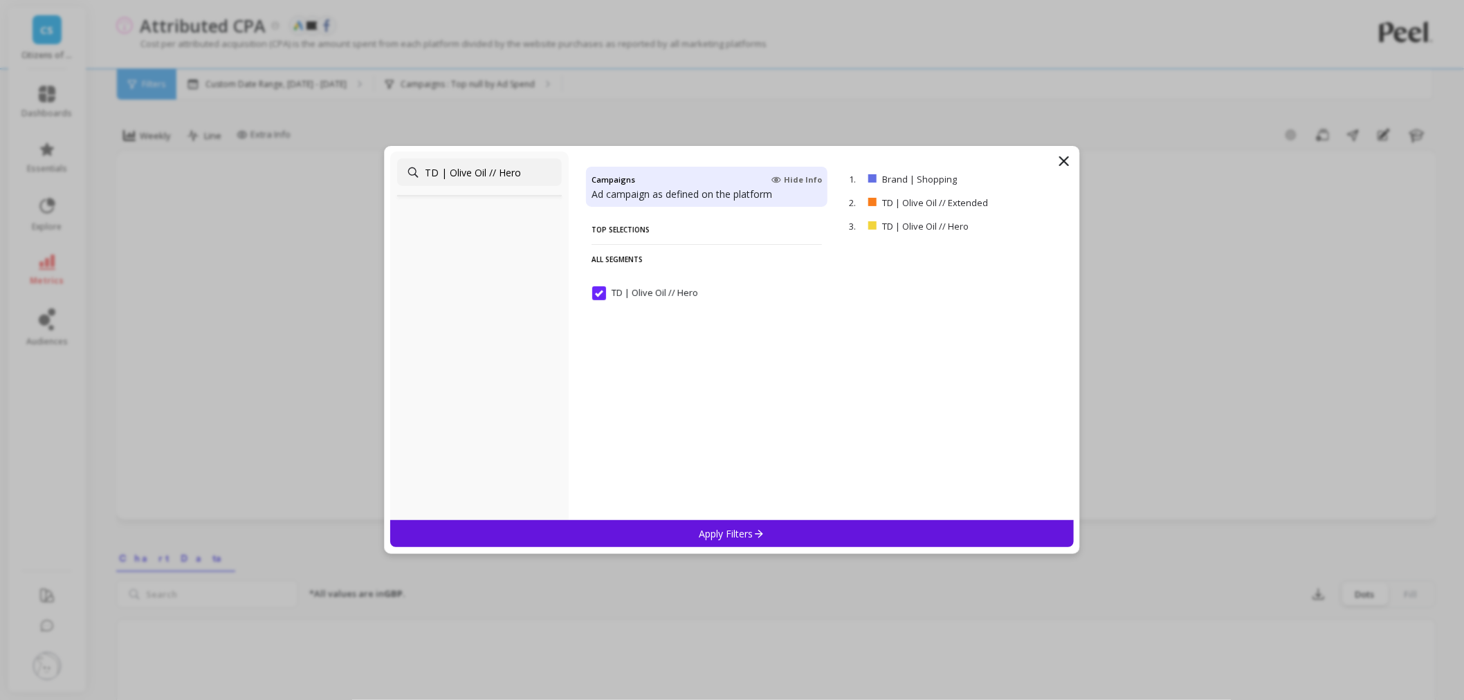
click at [446, 176] on input "TD | Olive Oil // Hero" at bounding box center [479, 172] width 165 height 28
paste input "Shopping"
type input "TD | Shopping"
click at [609, 291] on input "TD | Shopping" at bounding box center [632, 293] width 80 height 14
click at [679, 521] on div "Apply Filters" at bounding box center [731, 533] width 683 height 27
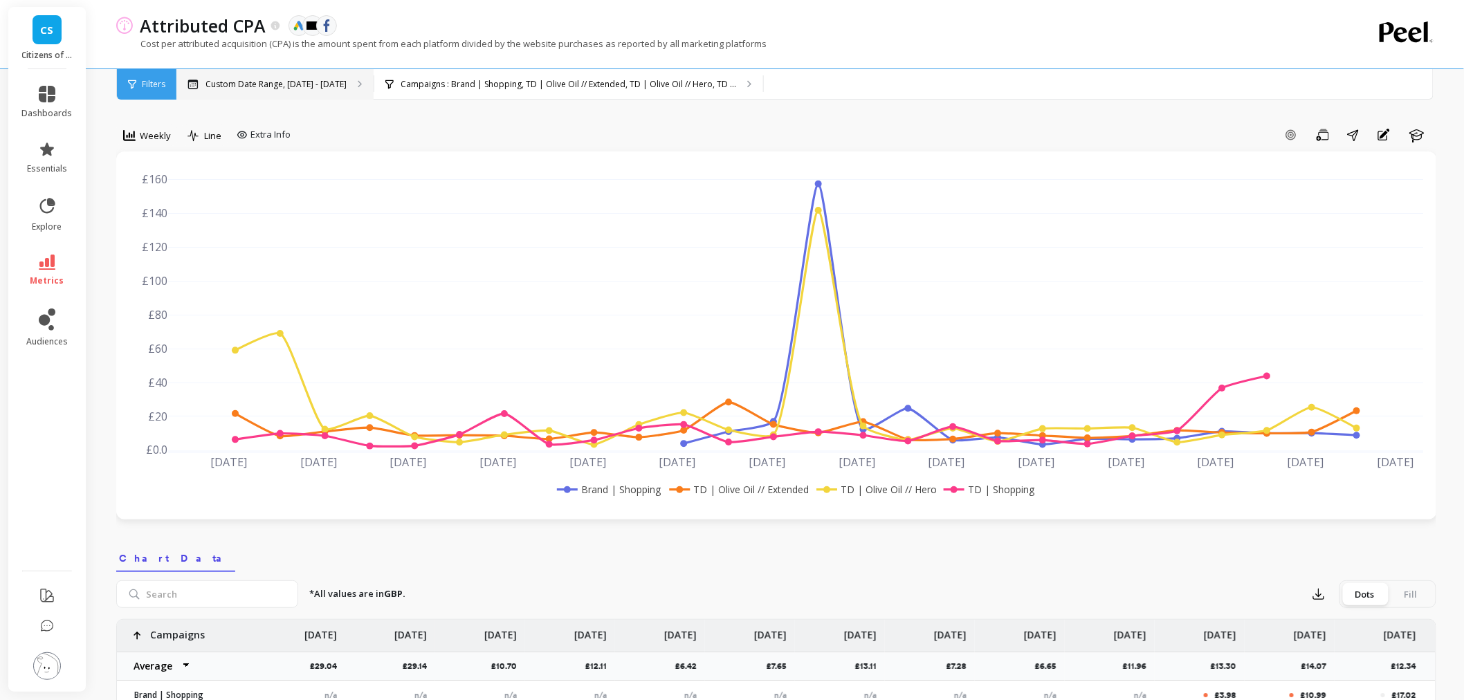
click at [253, 92] on div "Custom Date Range, [DATE] - [DATE]" at bounding box center [274, 84] width 197 height 30
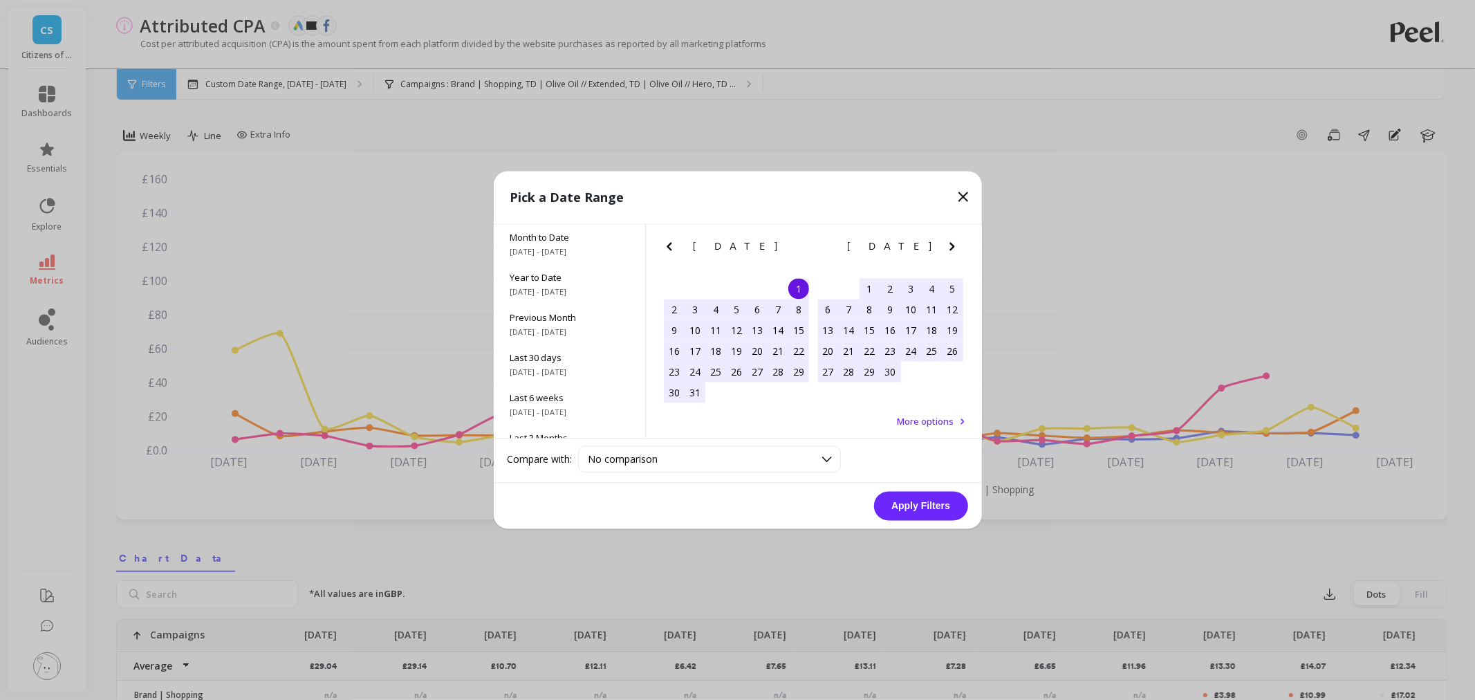
click at [957, 247] on icon "Next Month" at bounding box center [952, 247] width 17 height 17
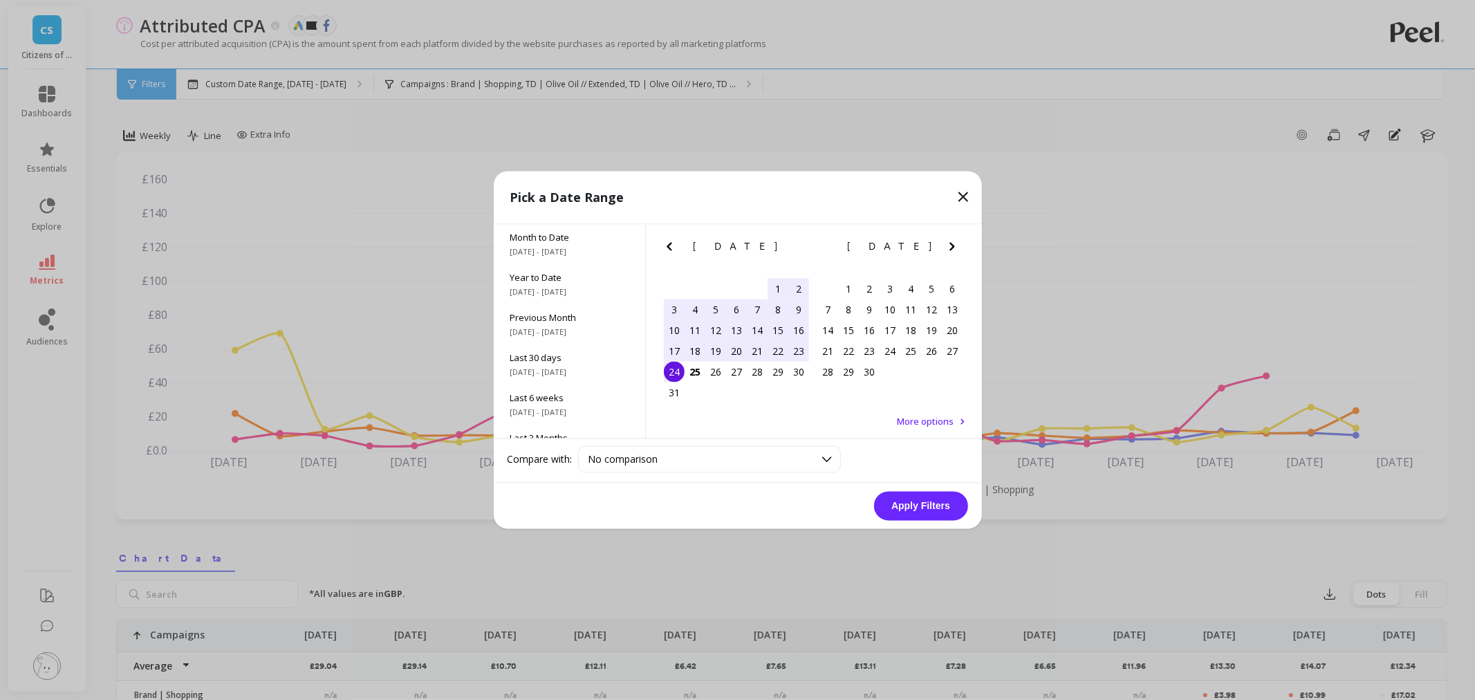
click at [695, 307] on div "4" at bounding box center [695, 310] width 21 height 21
click at [677, 322] on div "10" at bounding box center [674, 330] width 21 height 21
click at [905, 501] on button "Apply Filters" at bounding box center [921, 506] width 94 height 29
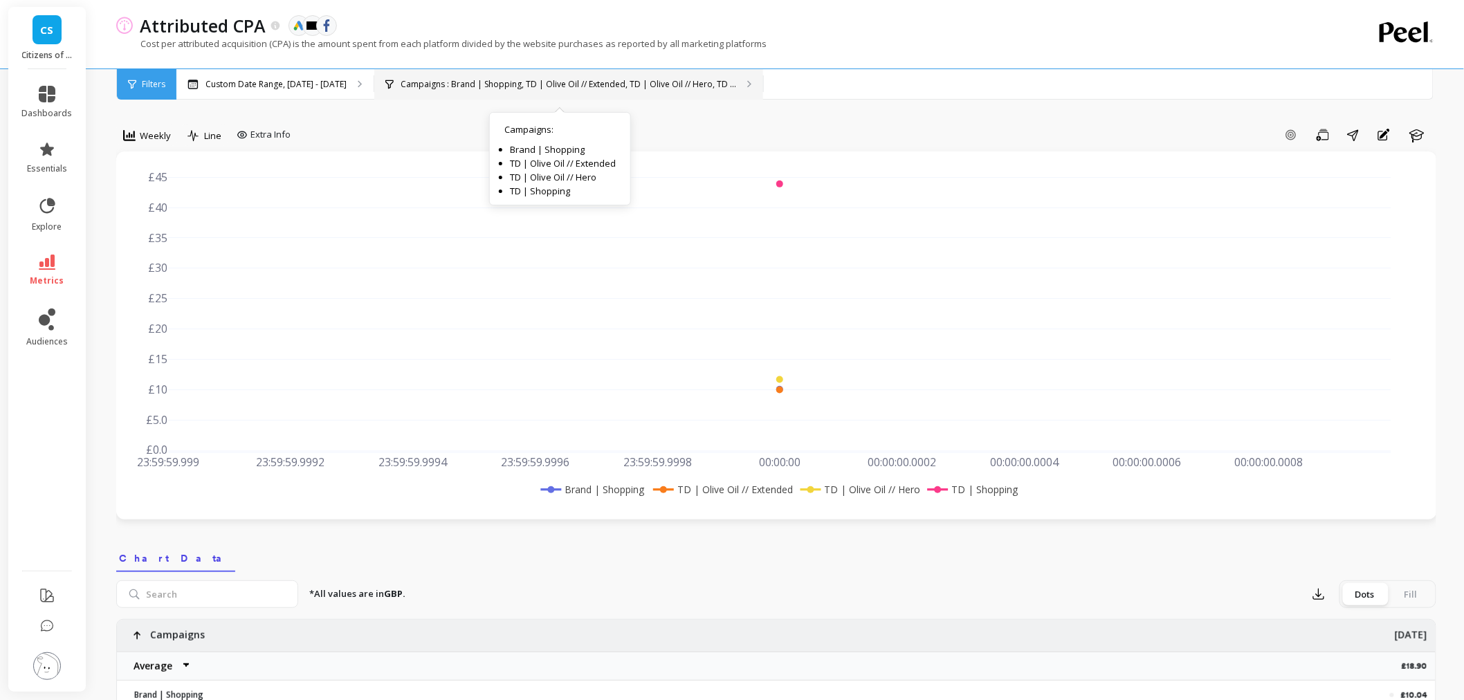
click at [598, 87] on p "Campaigns : Brand | Shopping, TD | Olive Oil // Extended, TD | Olive Oil // Her…" at bounding box center [568, 84] width 335 height 11
click at [709, 74] on div "Campaigns : Brand | Shopping, TD | Olive Oil // Extended, TD | Olive Oil // Her…" at bounding box center [568, 84] width 389 height 30
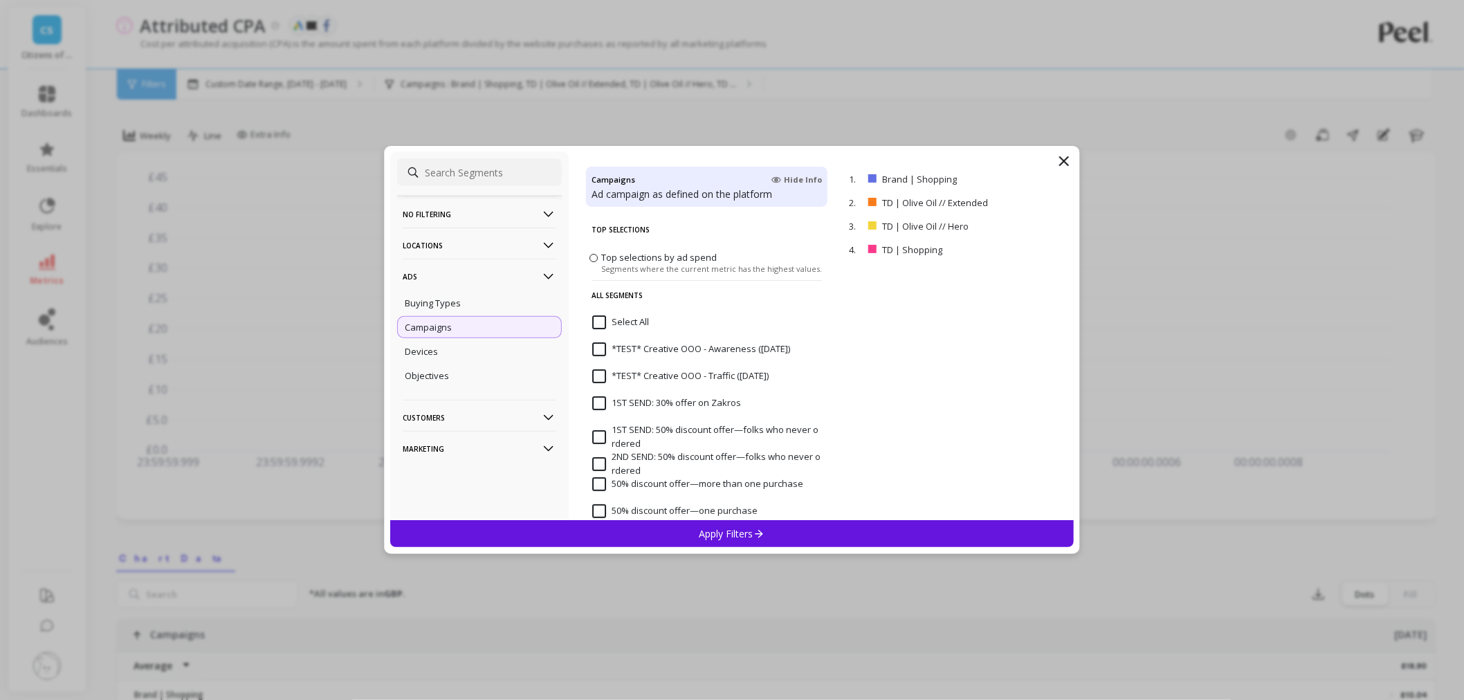
click at [438, 208] on p "No filtering" at bounding box center [480, 213] width 154 height 35
click at [485, 444] on p "Marketing" at bounding box center [480, 448] width 154 height 35
click at [453, 459] on div "Source" at bounding box center [479, 461] width 165 height 22
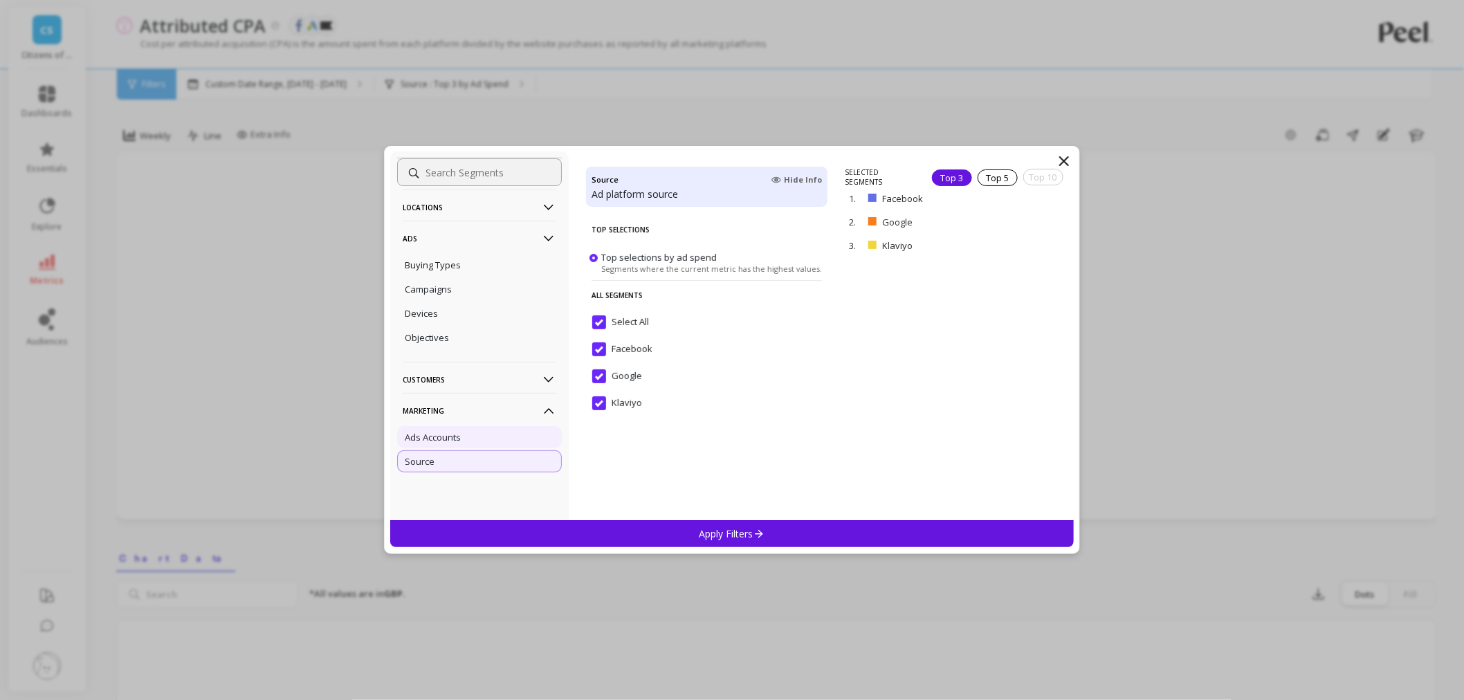
click at [473, 441] on div "Ads Accounts" at bounding box center [479, 437] width 165 height 22
click at [484, 382] on p "Customers" at bounding box center [480, 379] width 154 height 35
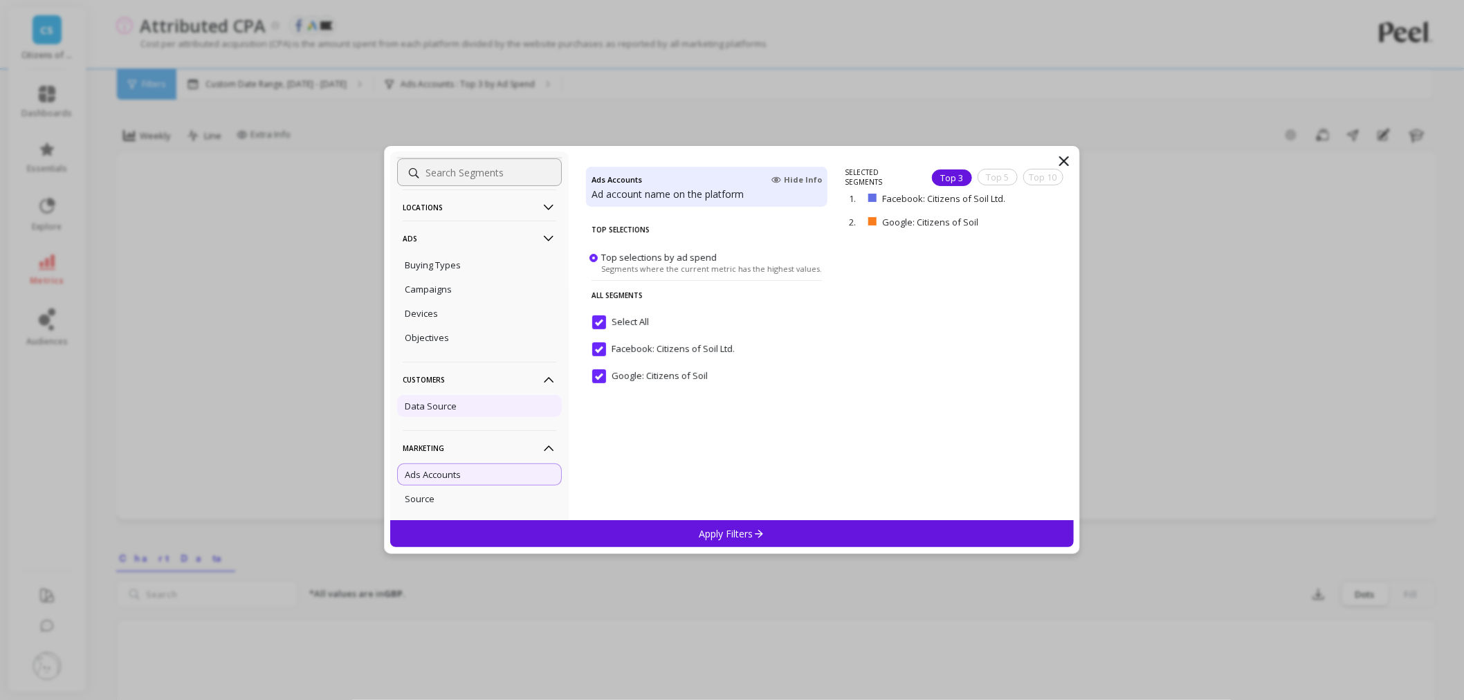
click at [472, 405] on div "Data Source" at bounding box center [479, 406] width 165 height 22
click at [595, 329] on span "Select All" at bounding box center [620, 329] width 57 height 29
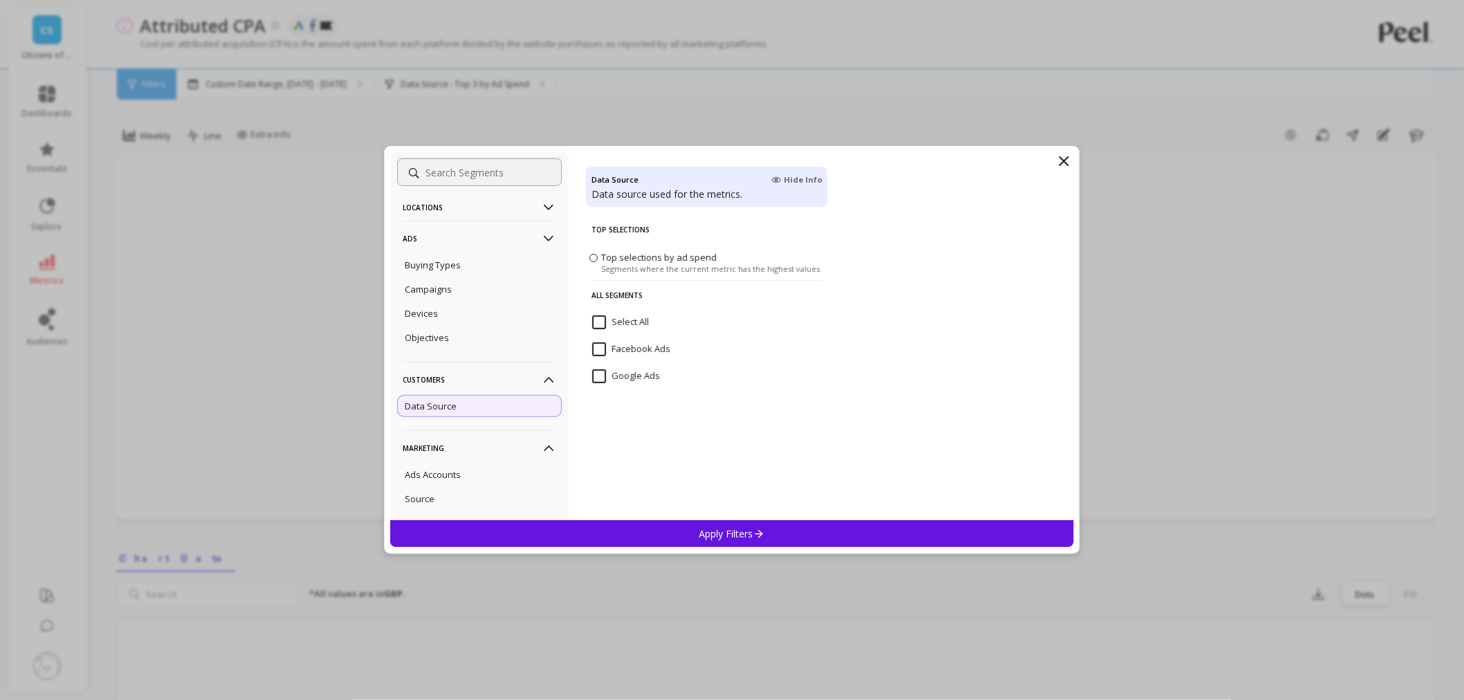
click at [597, 378] on input "Google Ads" at bounding box center [626, 376] width 68 height 14
click at [658, 526] on div "Apply Filters" at bounding box center [731, 533] width 683 height 27
